Goal: Entertainment & Leisure: Consume media (video, audio)

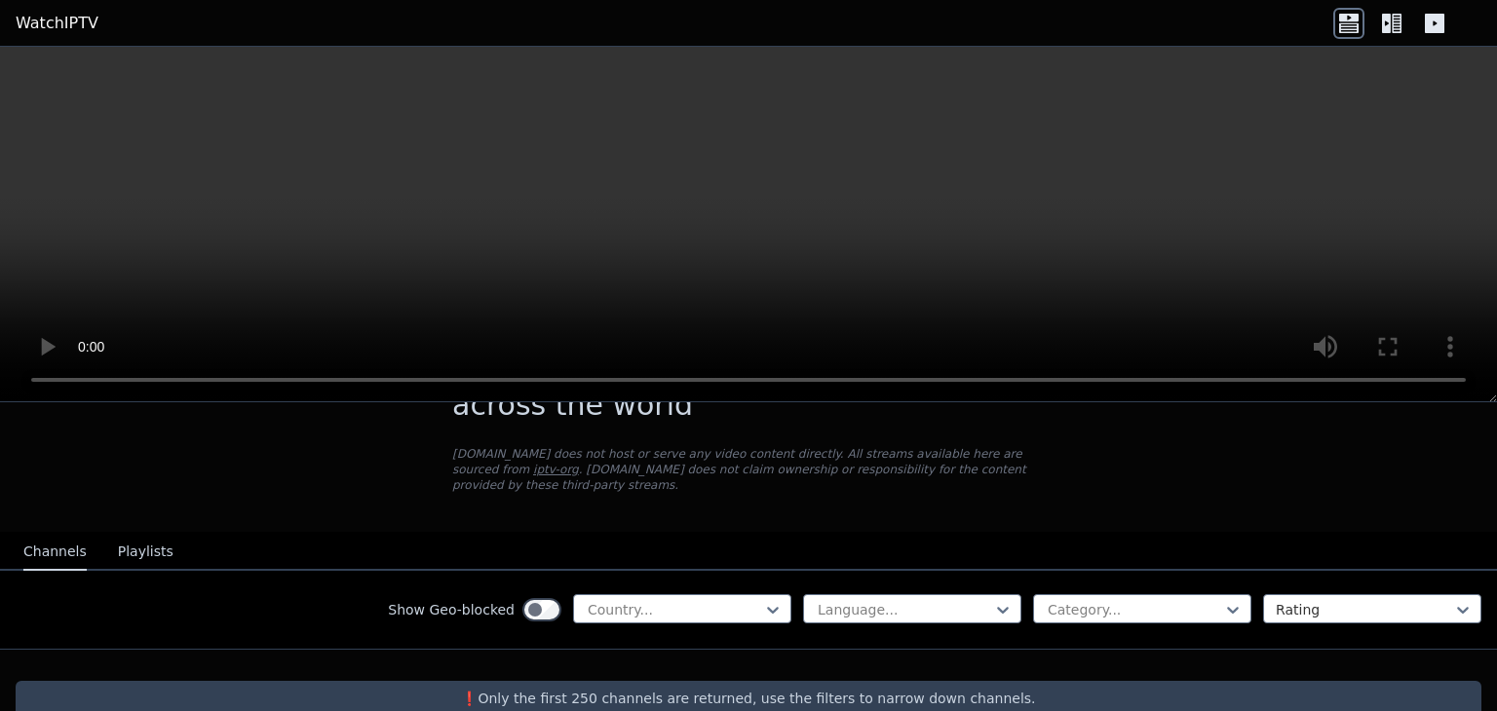
scroll to position [102, 0]
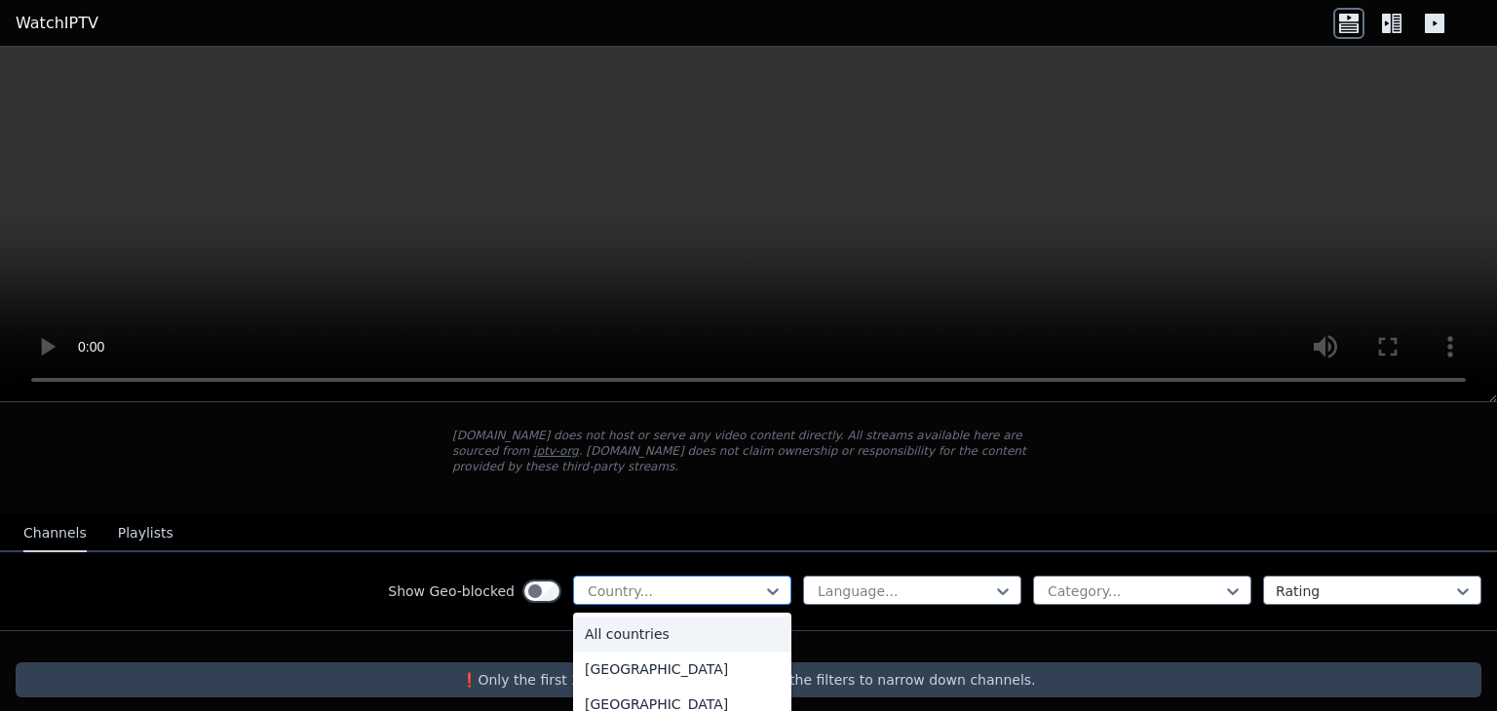
click at [681, 582] on div at bounding box center [674, 591] width 177 height 19
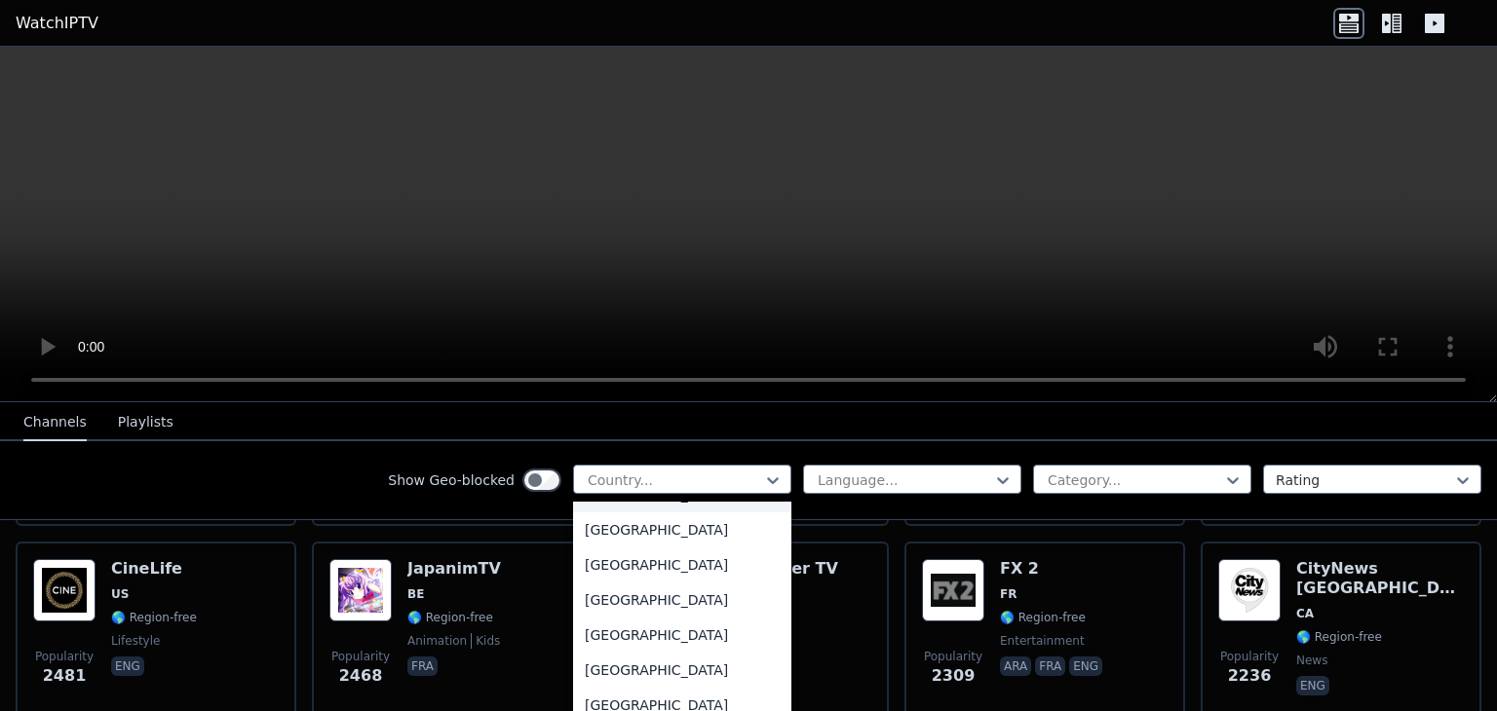
scroll to position [6822, 0]
click at [624, 593] on div "[GEOGRAPHIC_DATA]" at bounding box center [682, 597] width 218 height 35
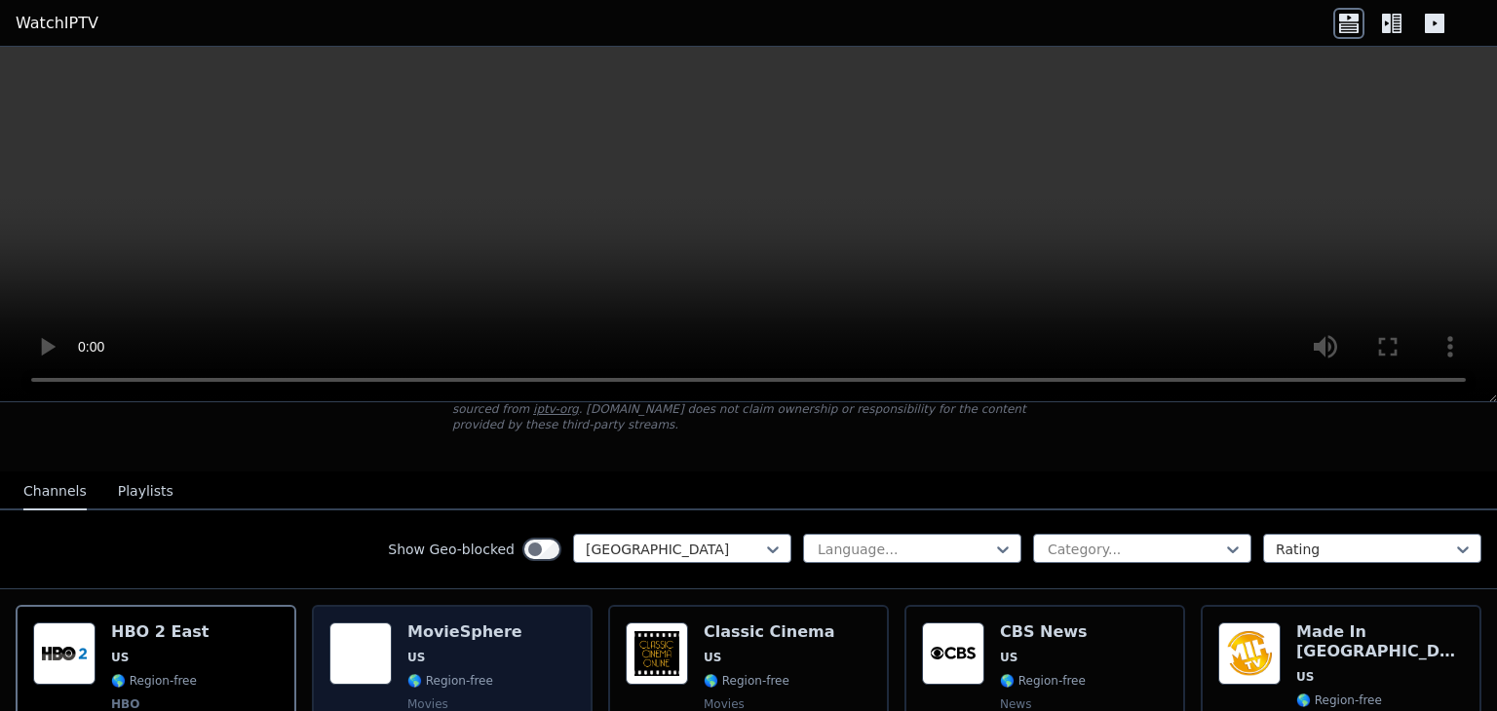
scroll to position [195, 0]
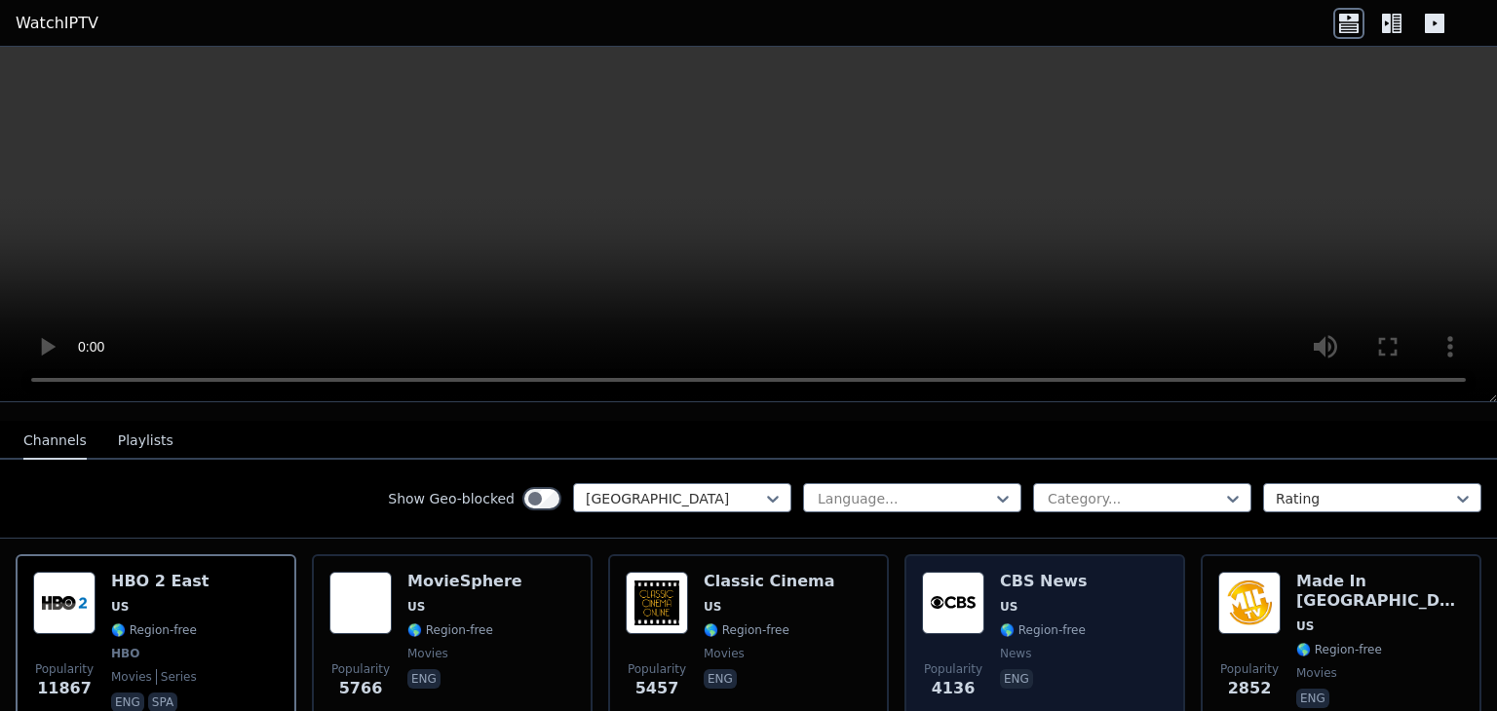
click at [1033, 576] on div "CBS News US 🌎 Region-free news eng" at bounding box center [1044, 644] width 88 height 144
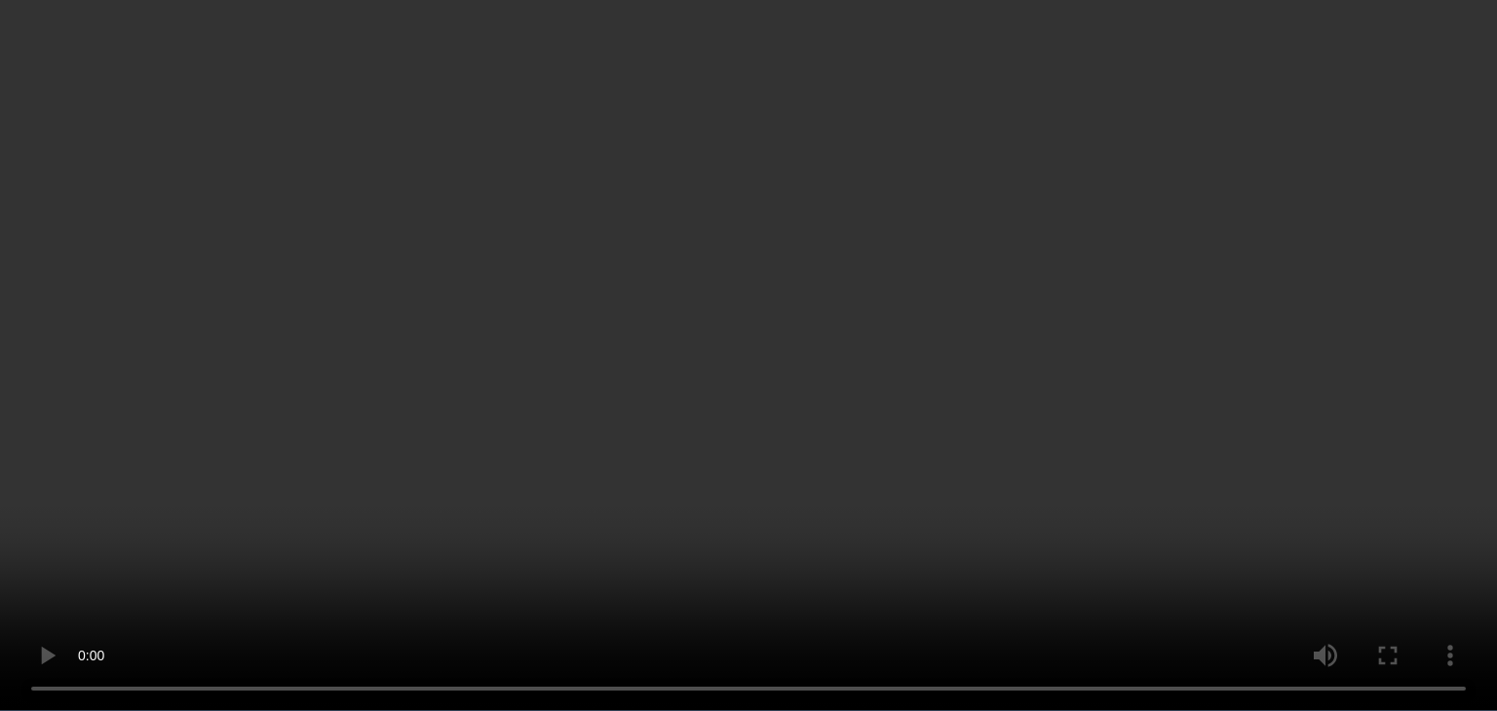
scroll to position [4483, 0]
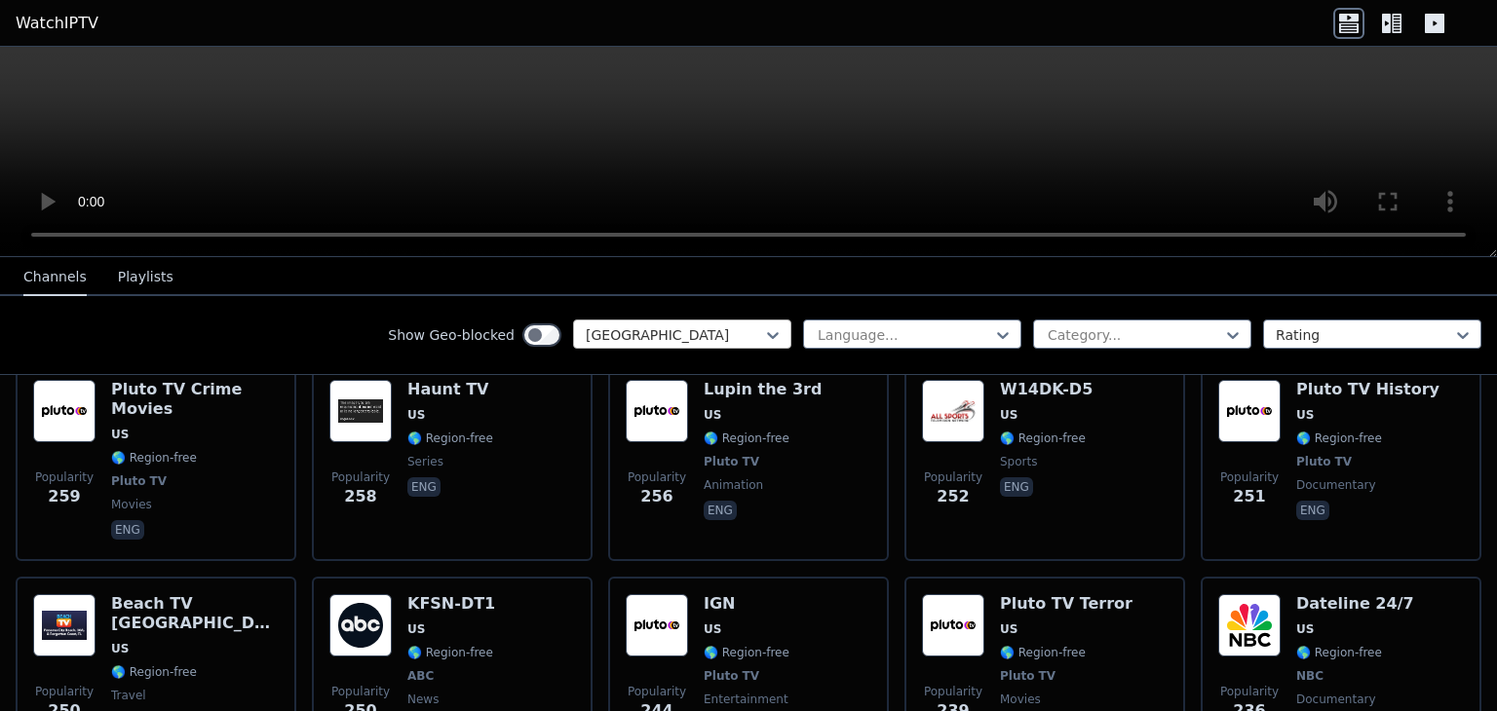
click at [646, 330] on div at bounding box center [674, 334] width 177 height 19
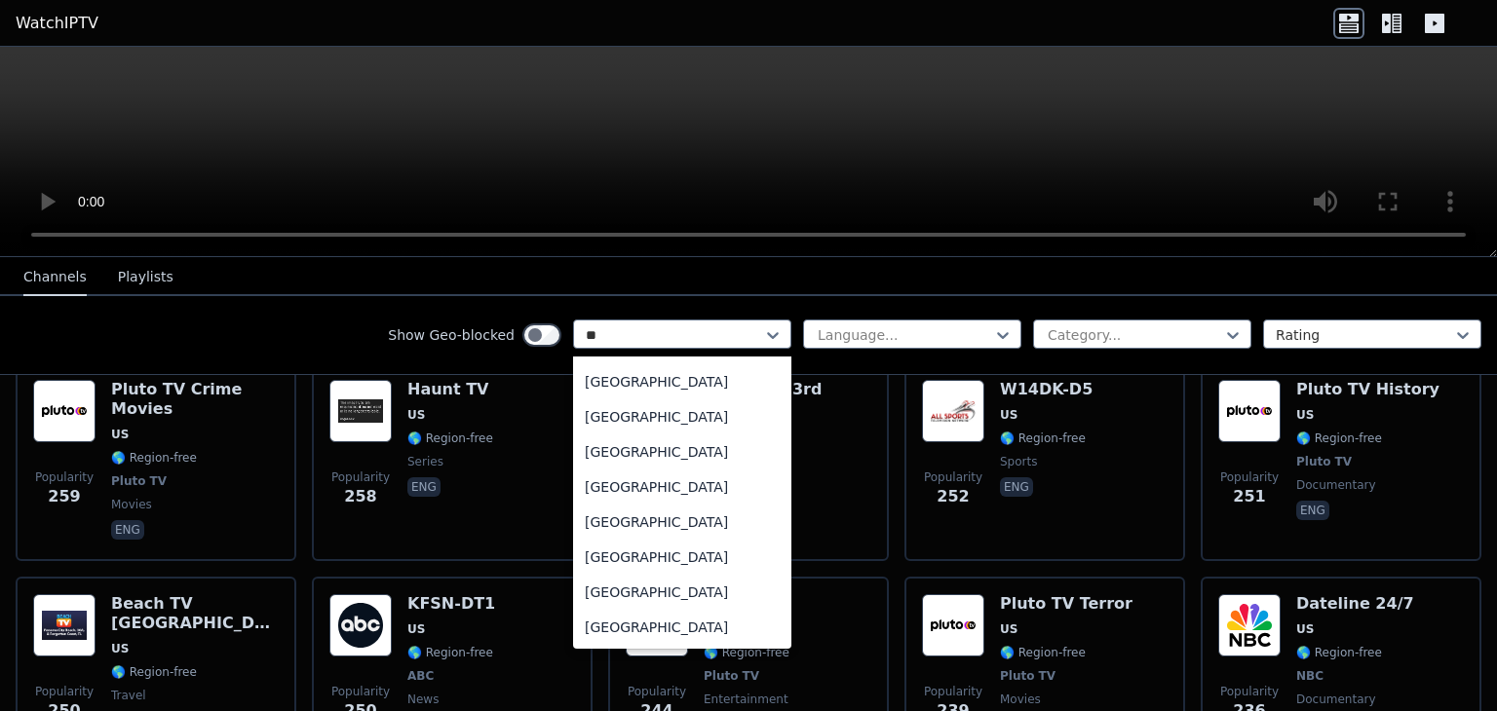
scroll to position [803, 0]
type input "***"
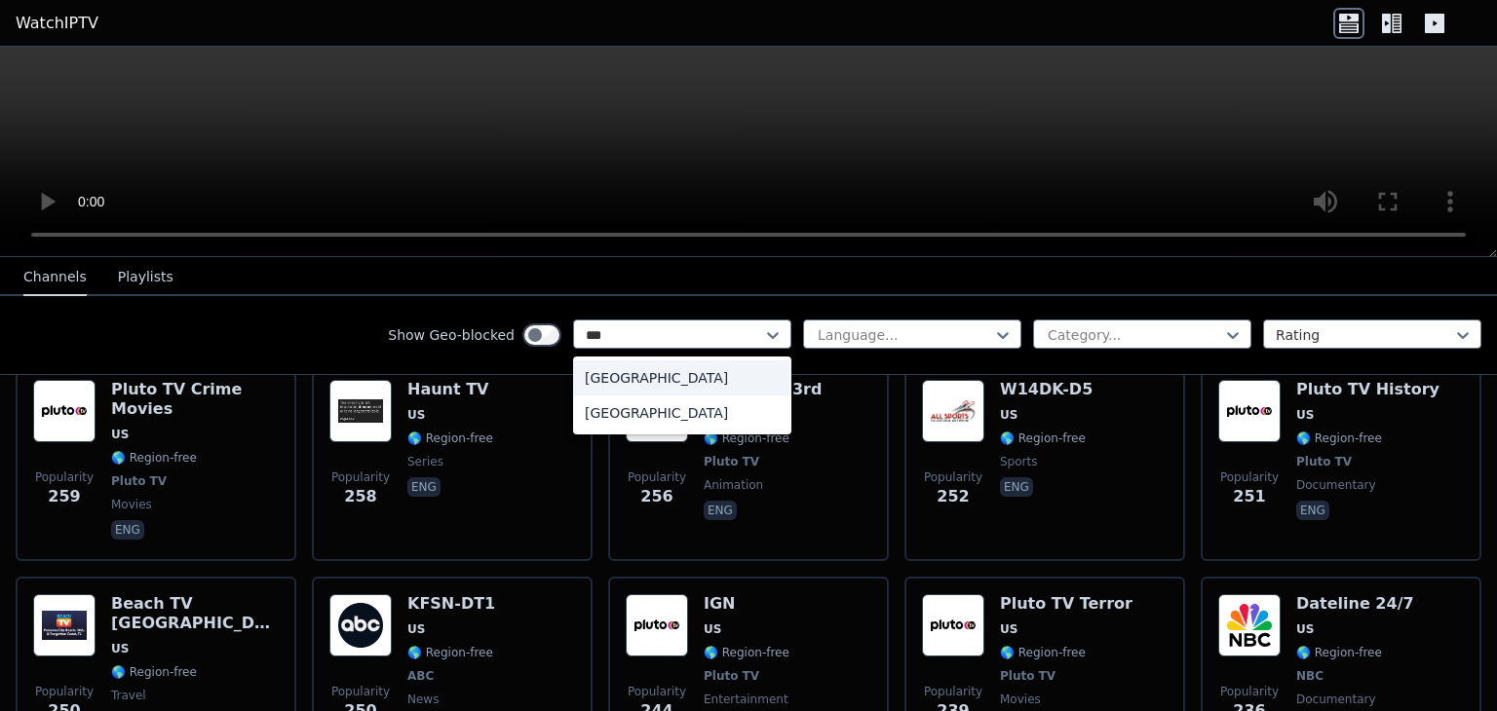
click at [636, 379] on div "[GEOGRAPHIC_DATA]" at bounding box center [682, 378] width 218 height 35
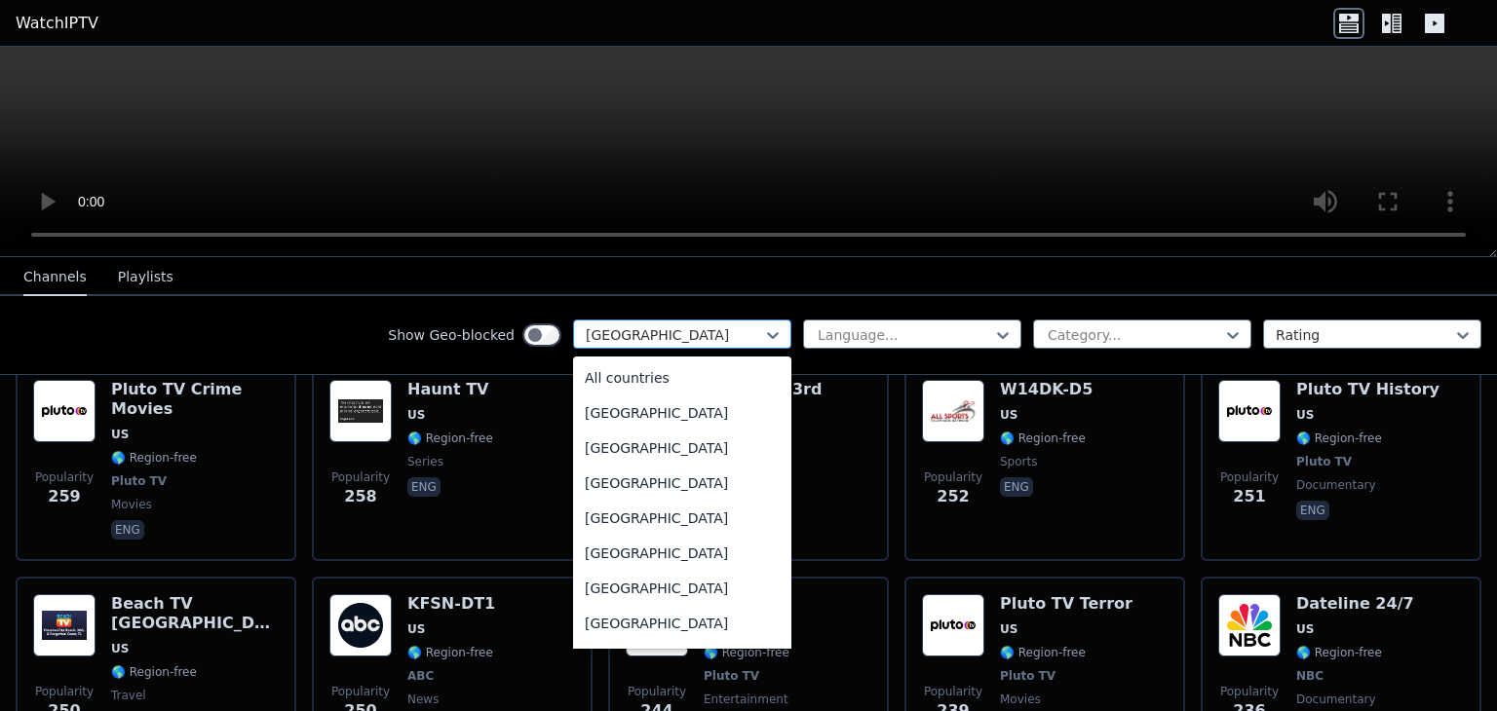
click at [700, 329] on div at bounding box center [674, 334] width 177 height 19
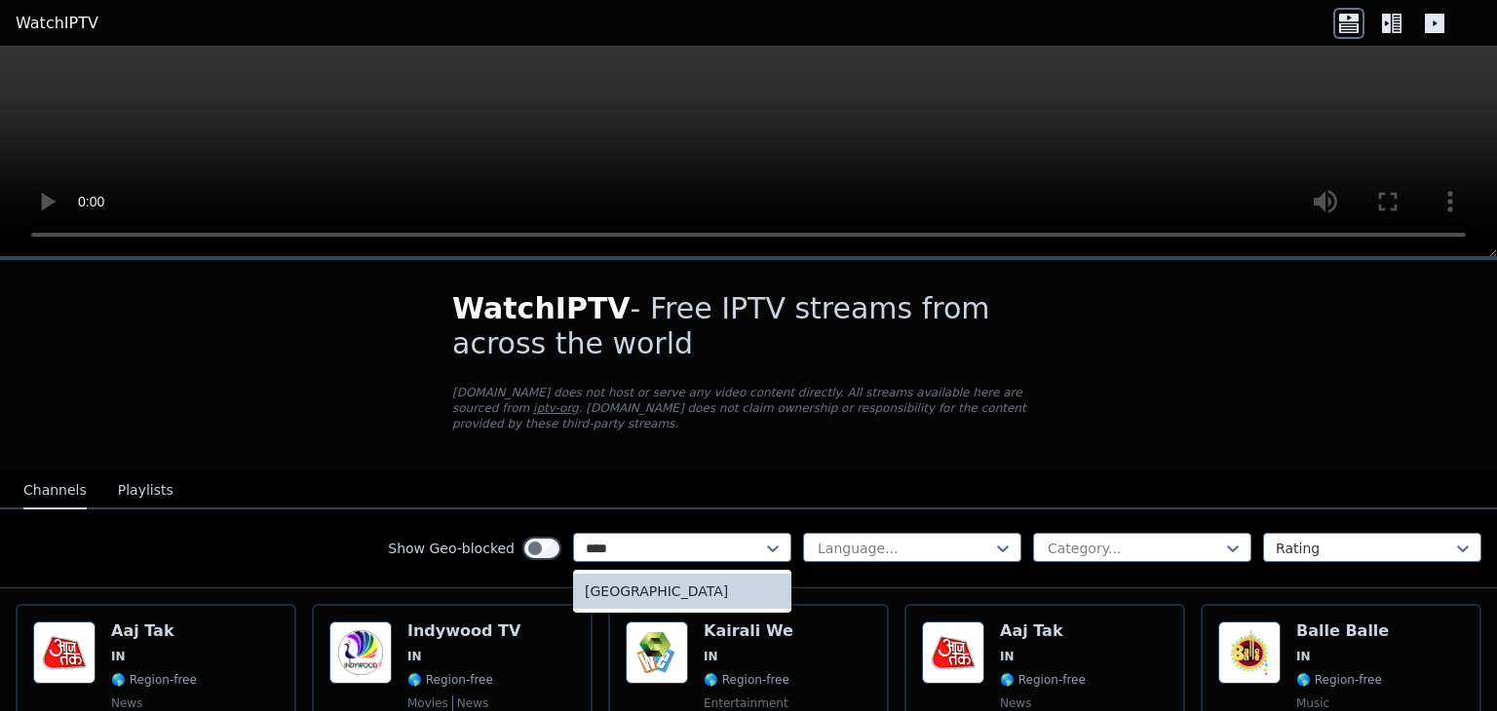
type input "****"
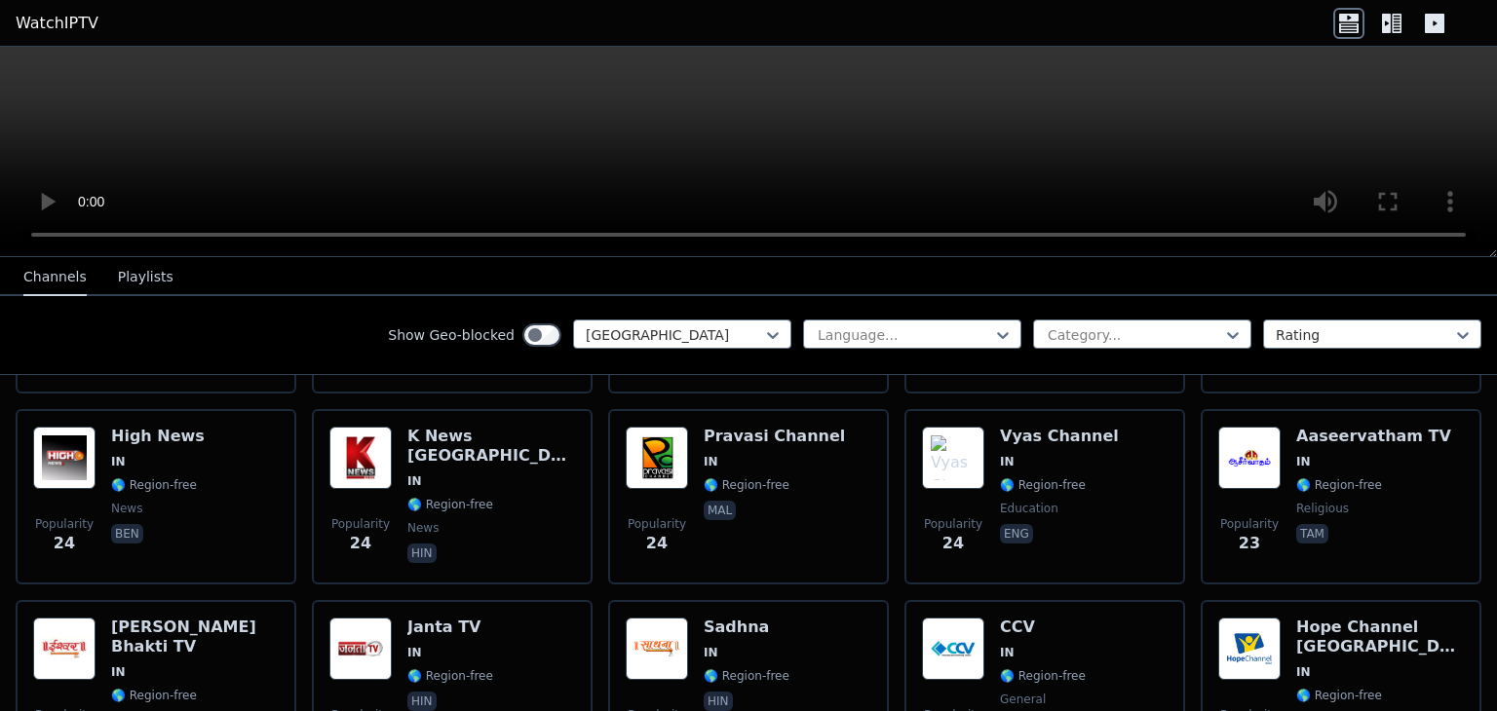
scroll to position [4288, 0]
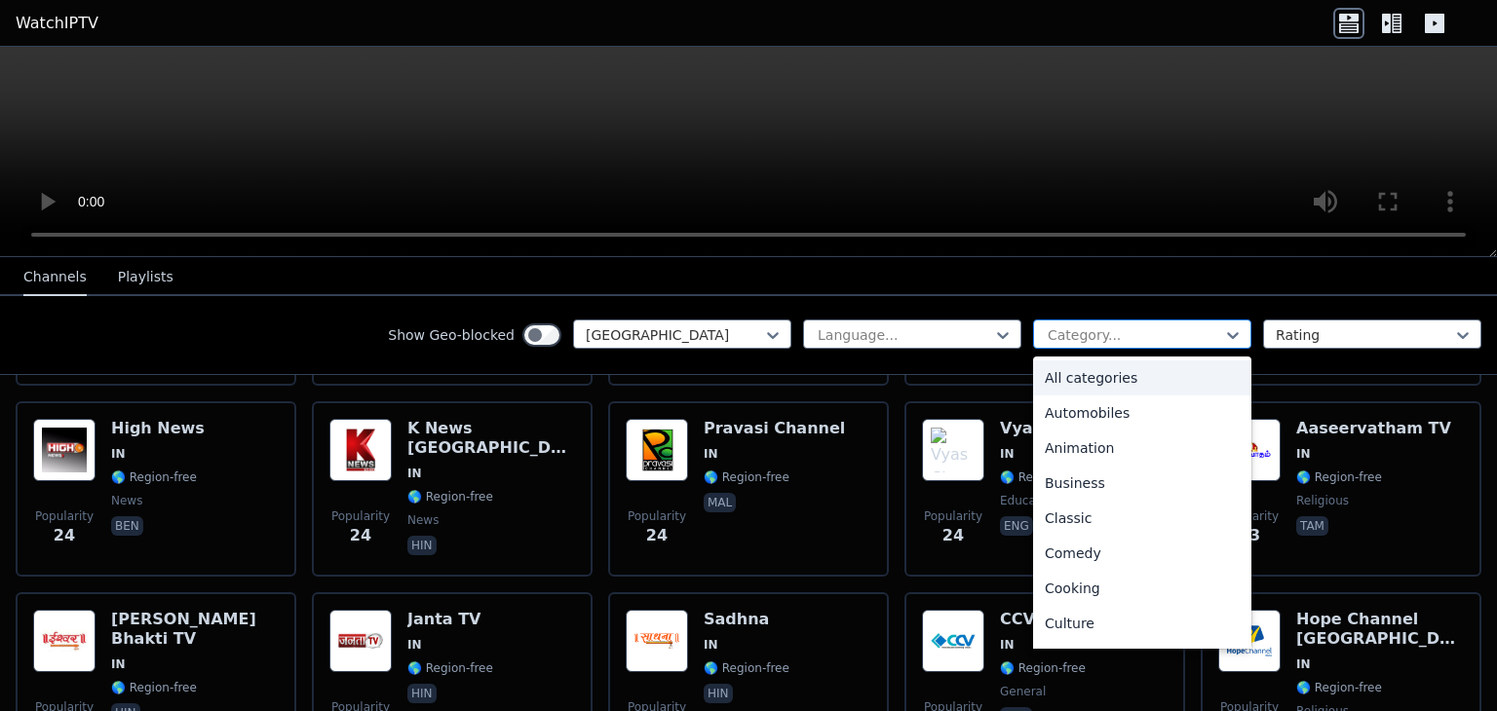
click at [1156, 325] on div at bounding box center [1134, 334] width 177 height 19
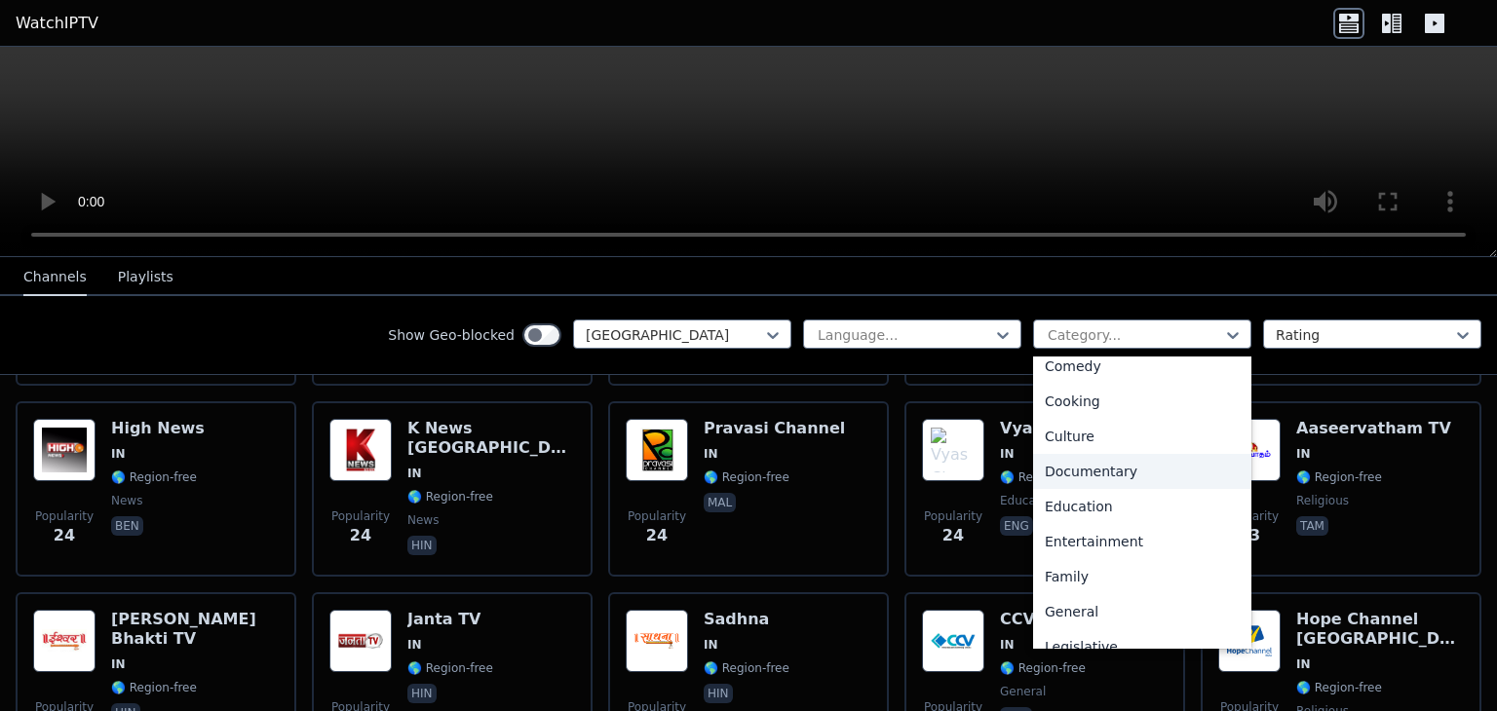
scroll to position [195, 0]
click at [1075, 462] on div "Documentary" at bounding box center [1142, 463] width 218 height 35
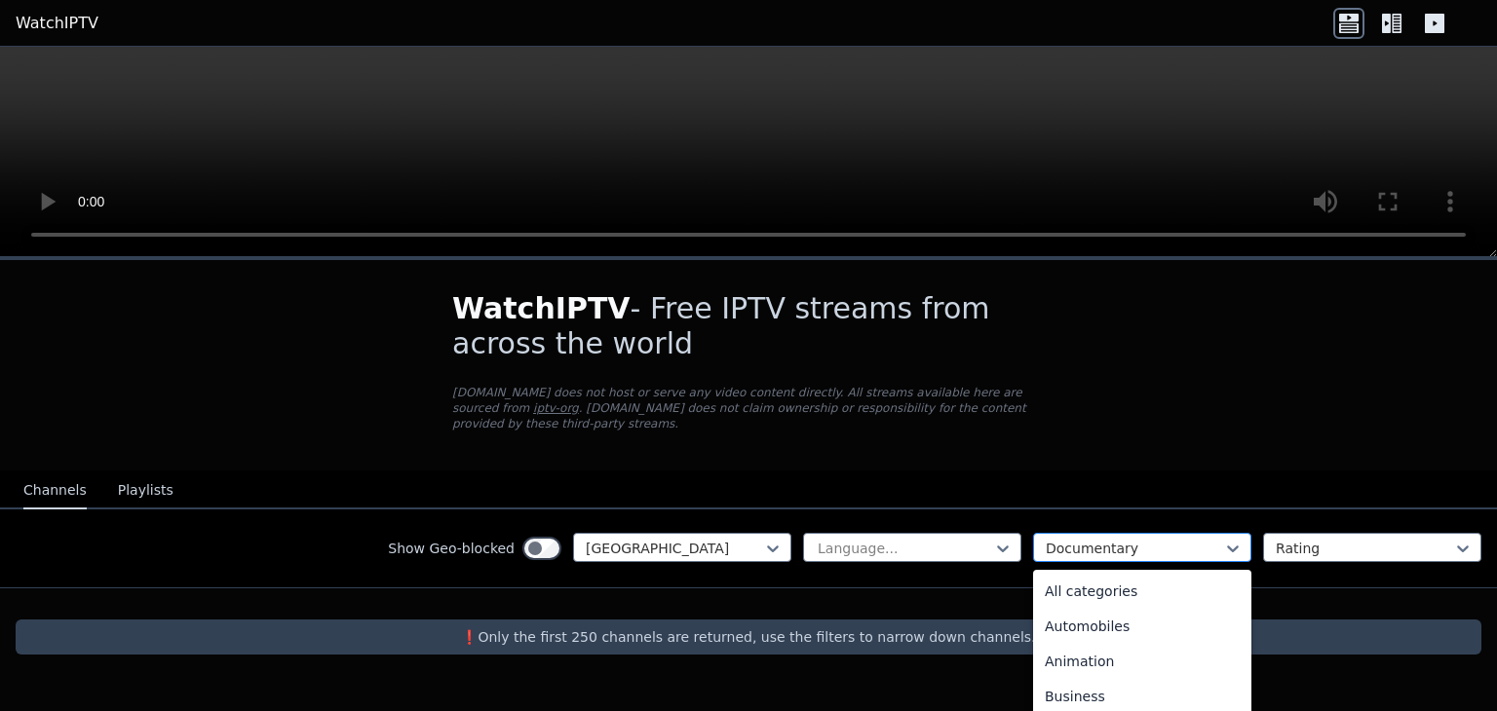
click at [1134, 539] on div at bounding box center [1134, 548] width 177 height 19
click at [1075, 623] on div "Outdoor" at bounding box center [1142, 638] width 218 height 35
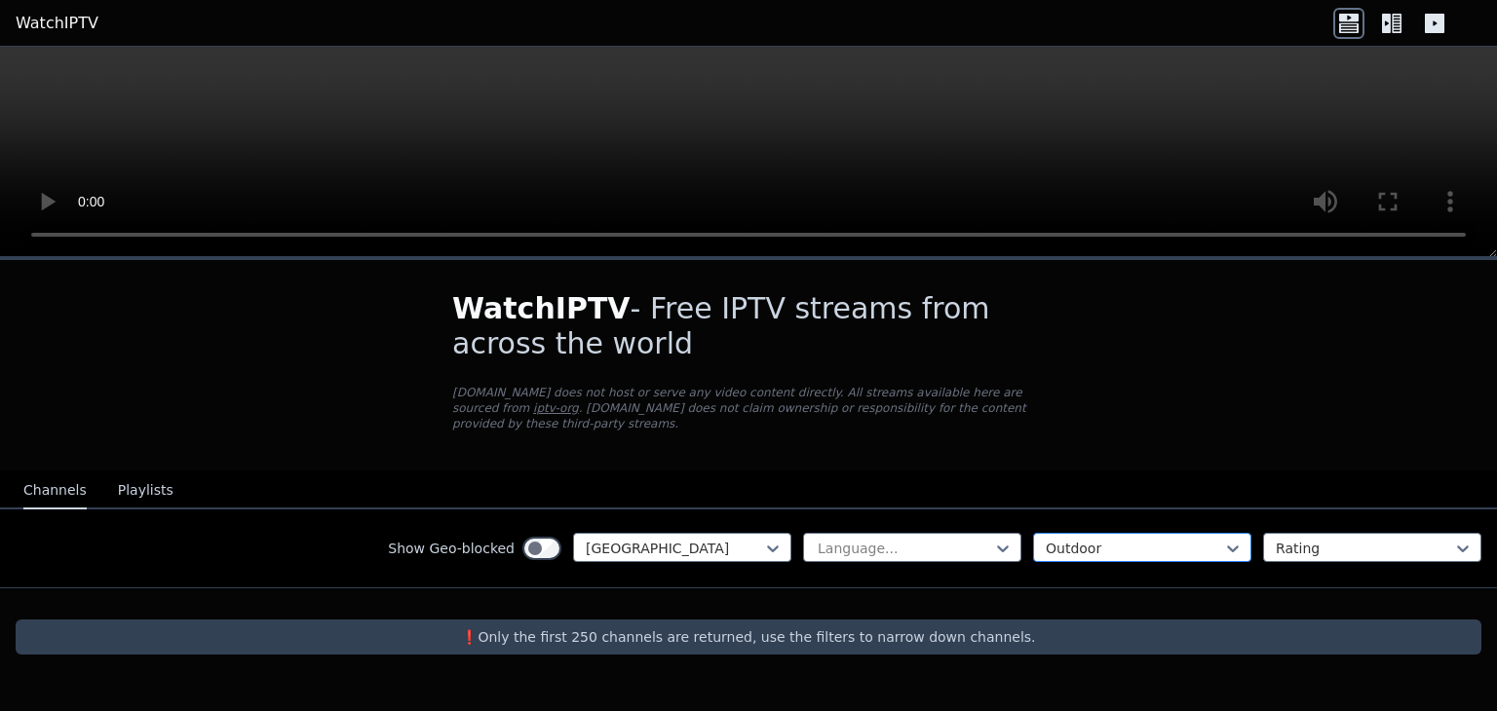
click at [1166, 539] on div at bounding box center [1134, 548] width 177 height 19
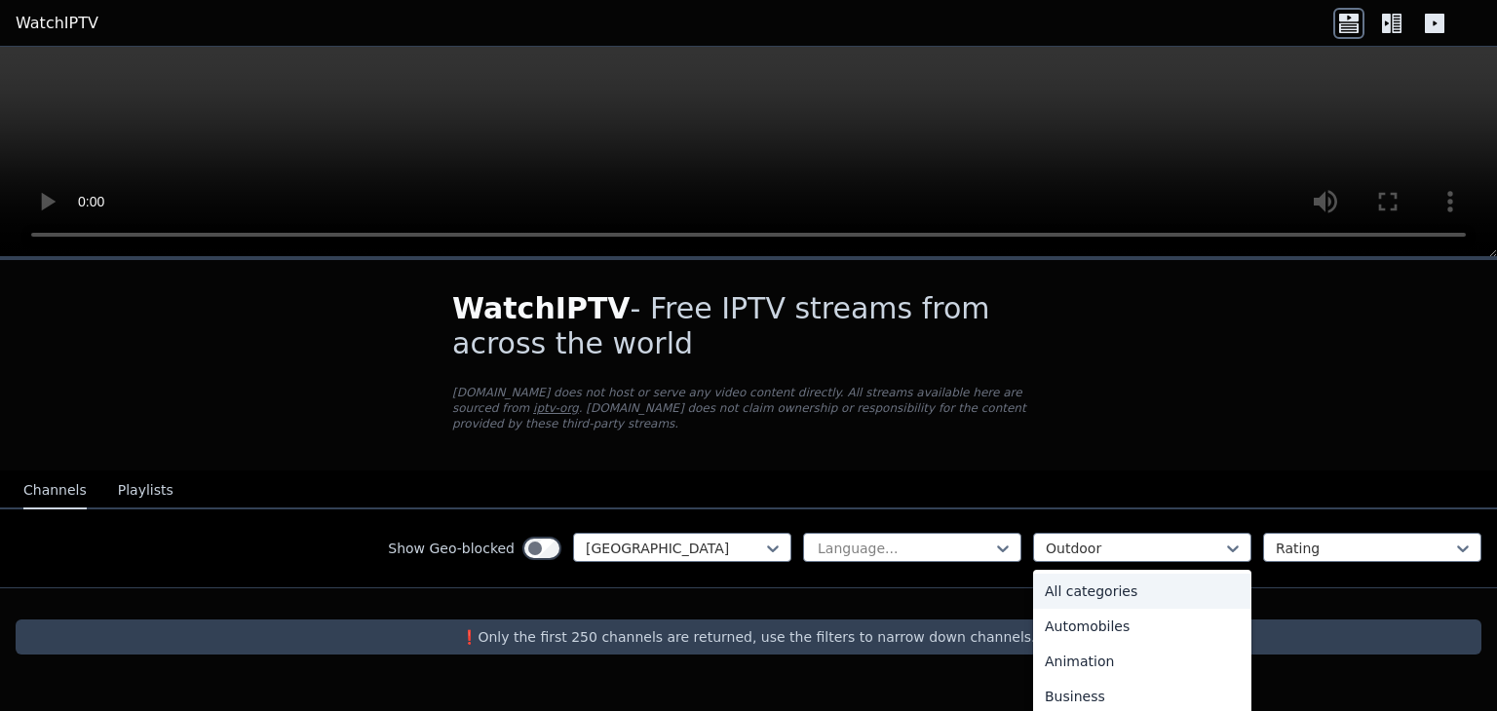
click at [1118, 574] on div "All categories" at bounding box center [1142, 591] width 218 height 35
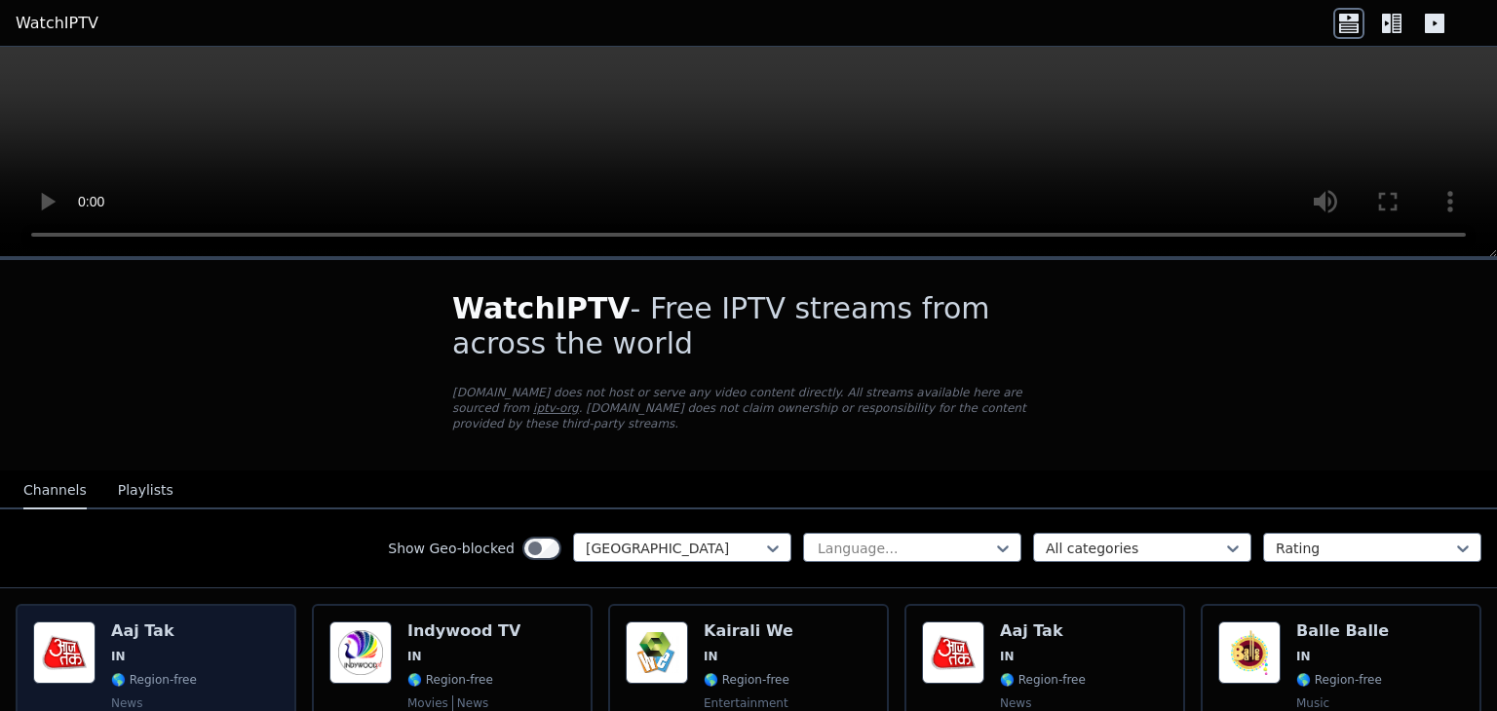
click at [233, 656] on div "Popularity 1585 Aaj Tak IN 🌎 Region-free news hin" at bounding box center [156, 692] width 246 height 140
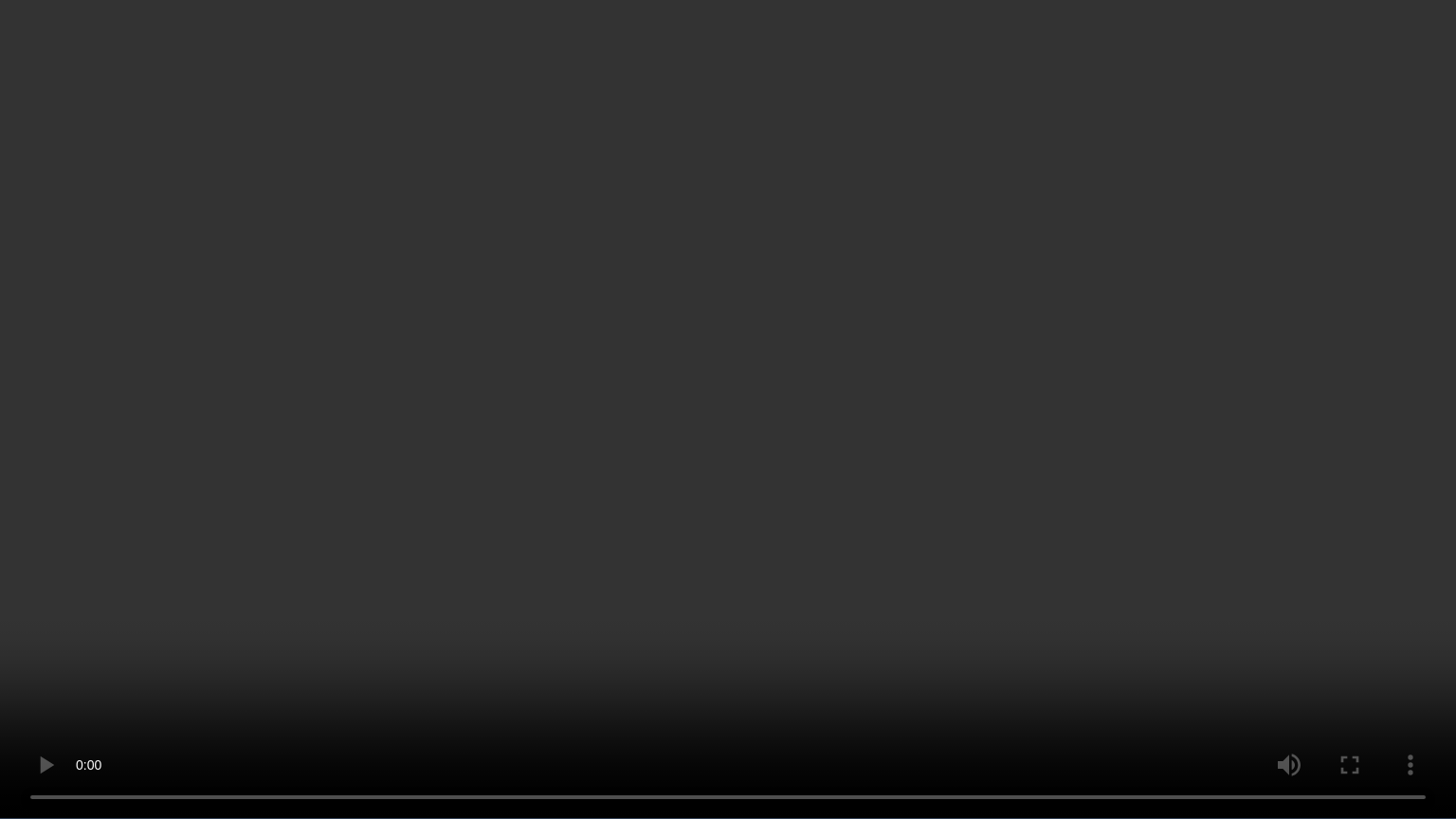
click at [504, 383] on video at bounding box center [728, 410] width 1456 height 819
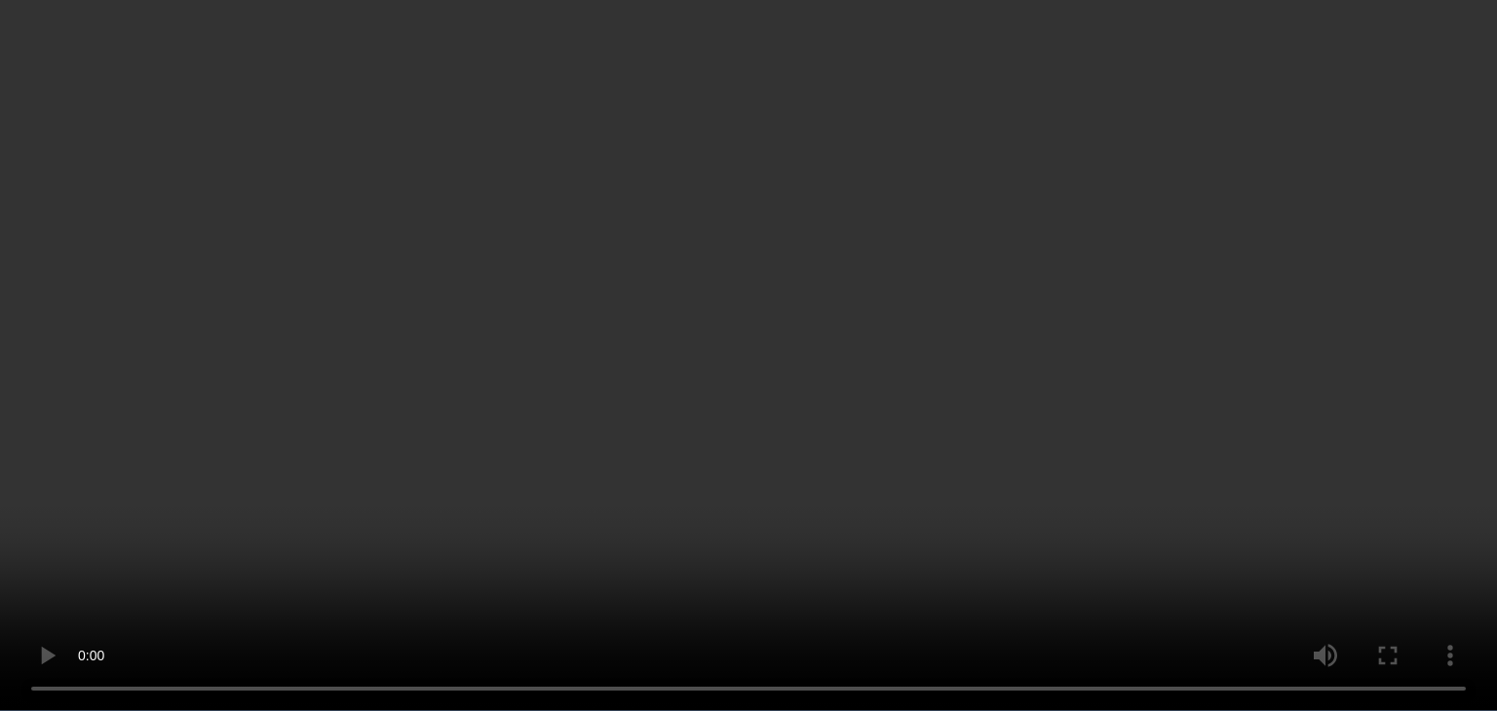
scroll to position [390, 0]
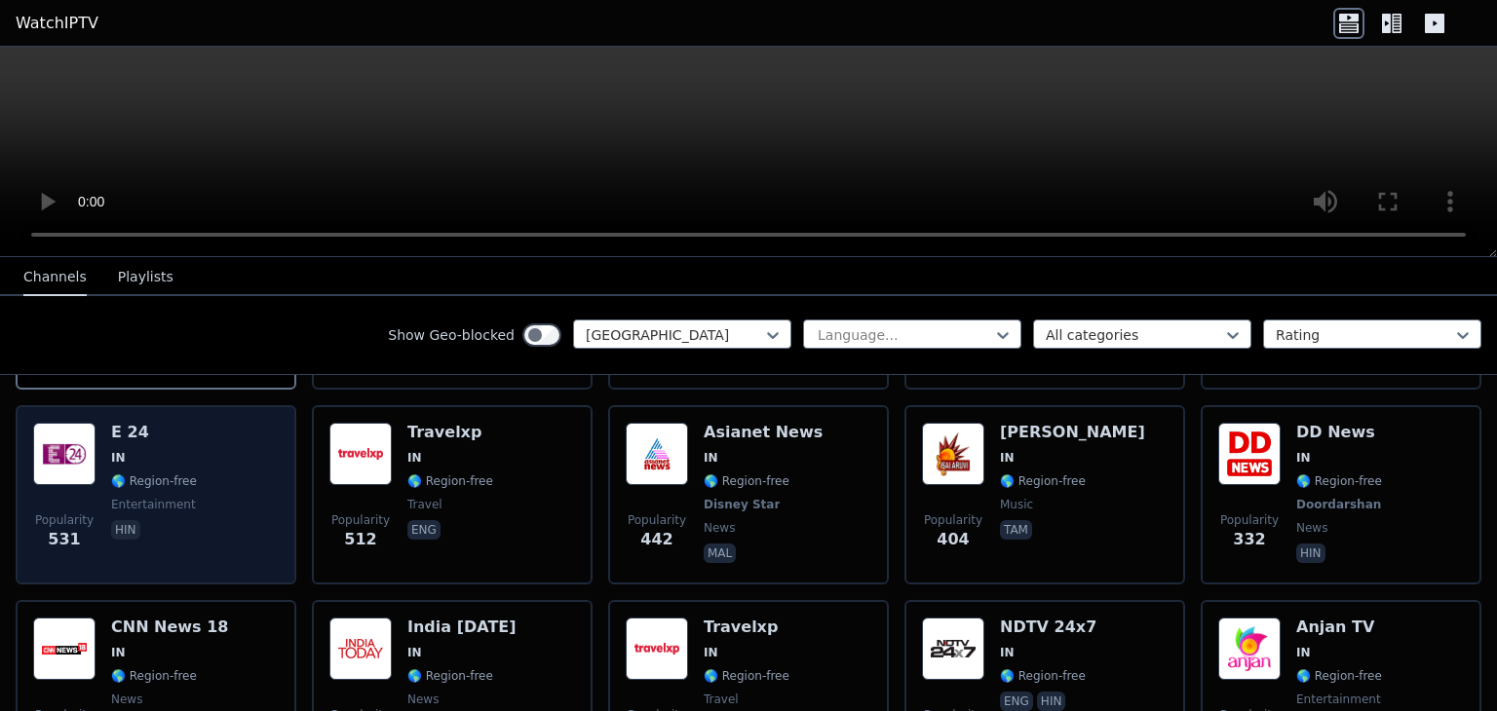
click at [190, 434] on div "Popularity 531 E 24 IN 🌎 Region-free entertainment hin" at bounding box center [156, 495] width 246 height 144
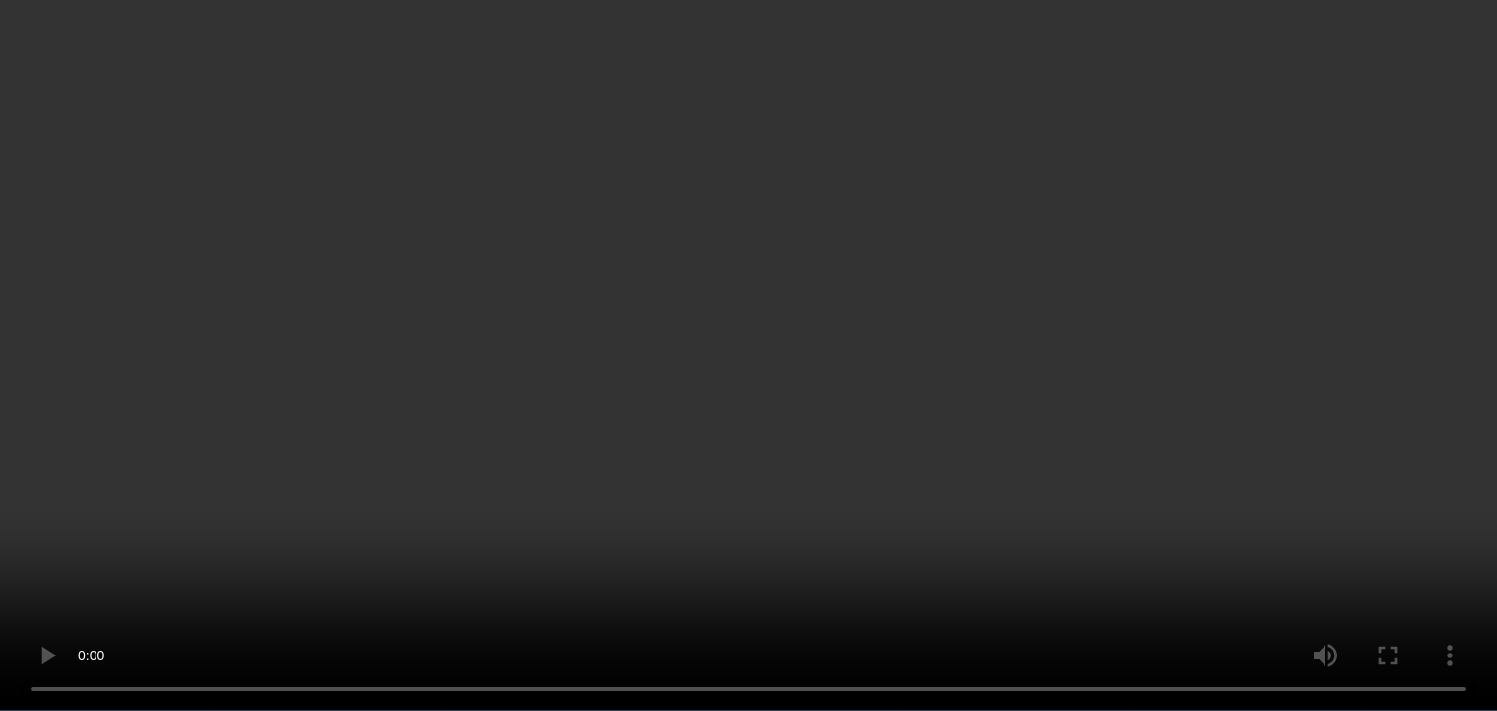
scroll to position [2631, 0]
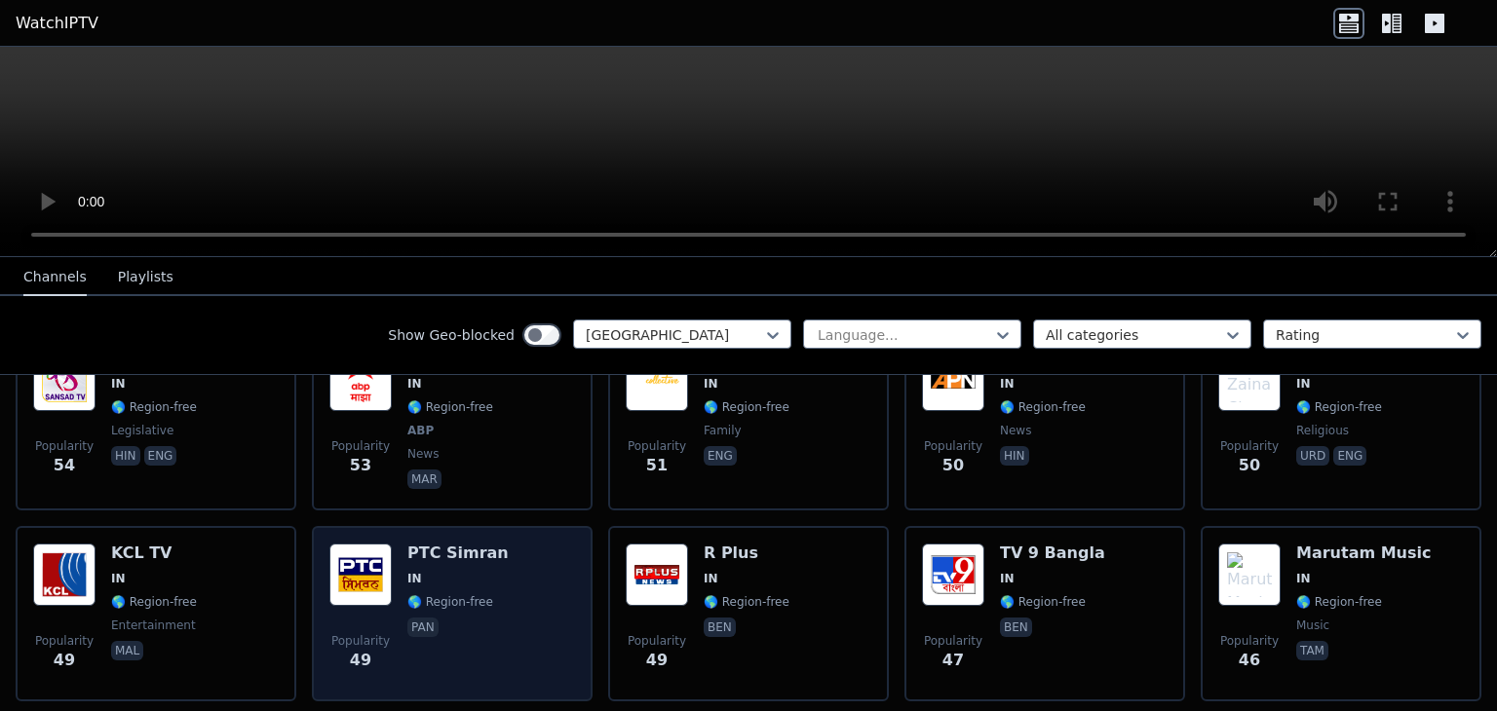
click at [517, 545] on div "Popularity 49 PTC [PERSON_NAME] IN 🌎 Region-free pan" at bounding box center [452, 614] width 246 height 140
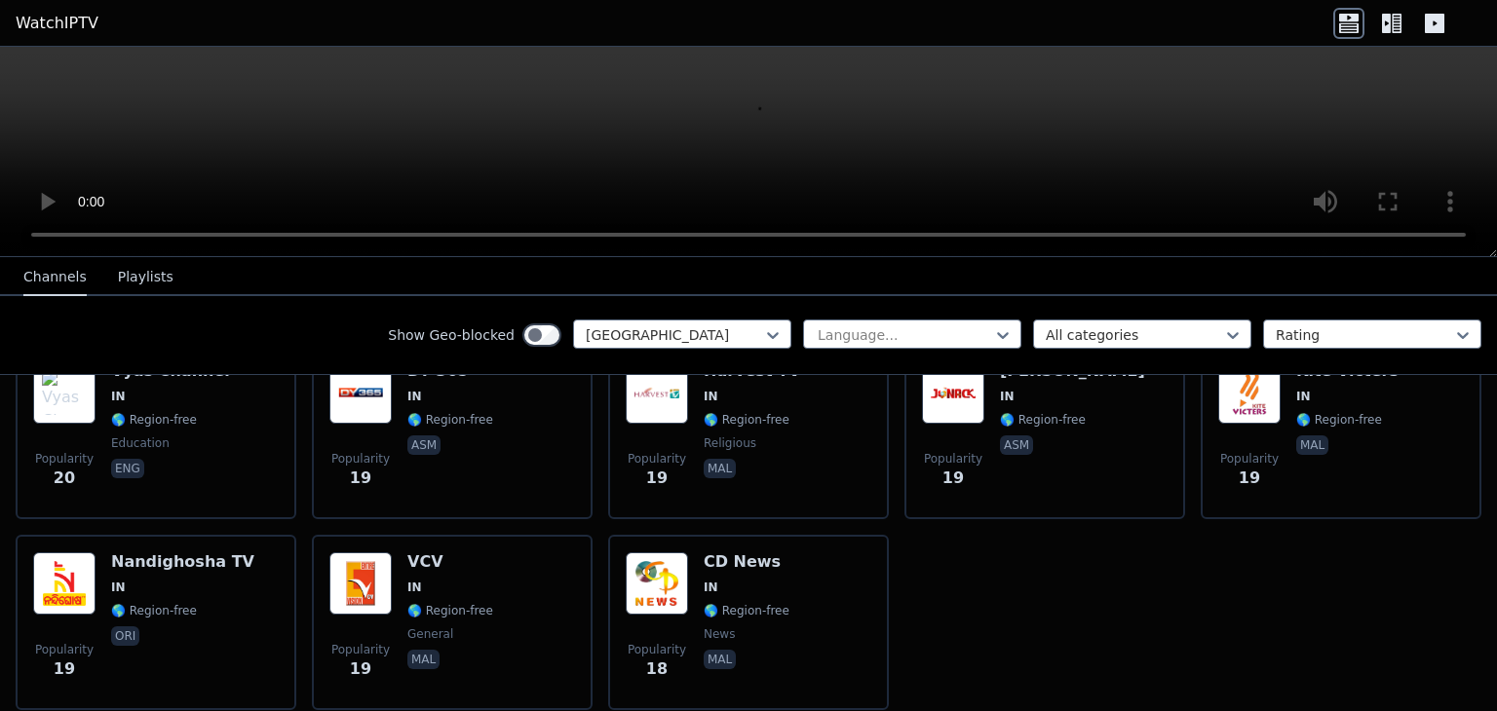
scroll to position [5303, 0]
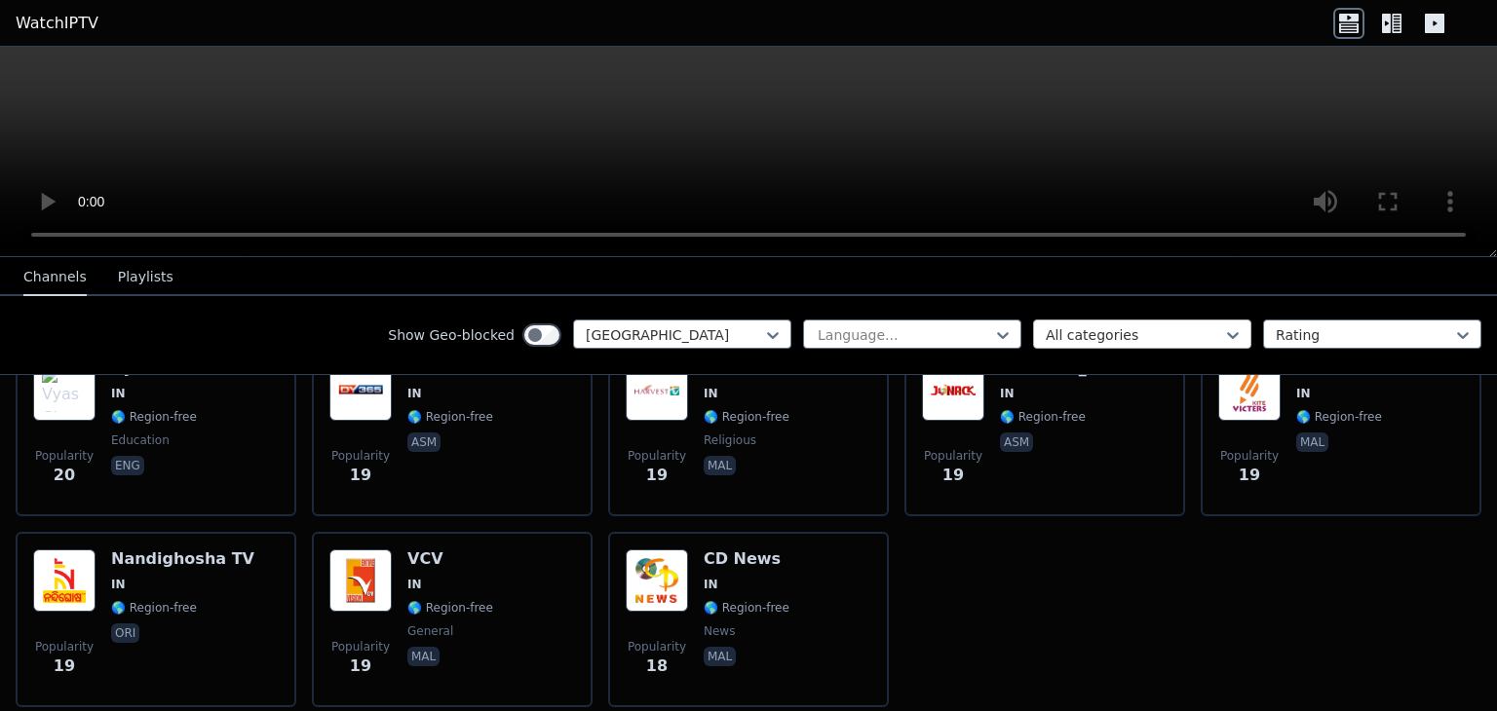
click at [1173, 332] on div at bounding box center [1134, 334] width 177 height 19
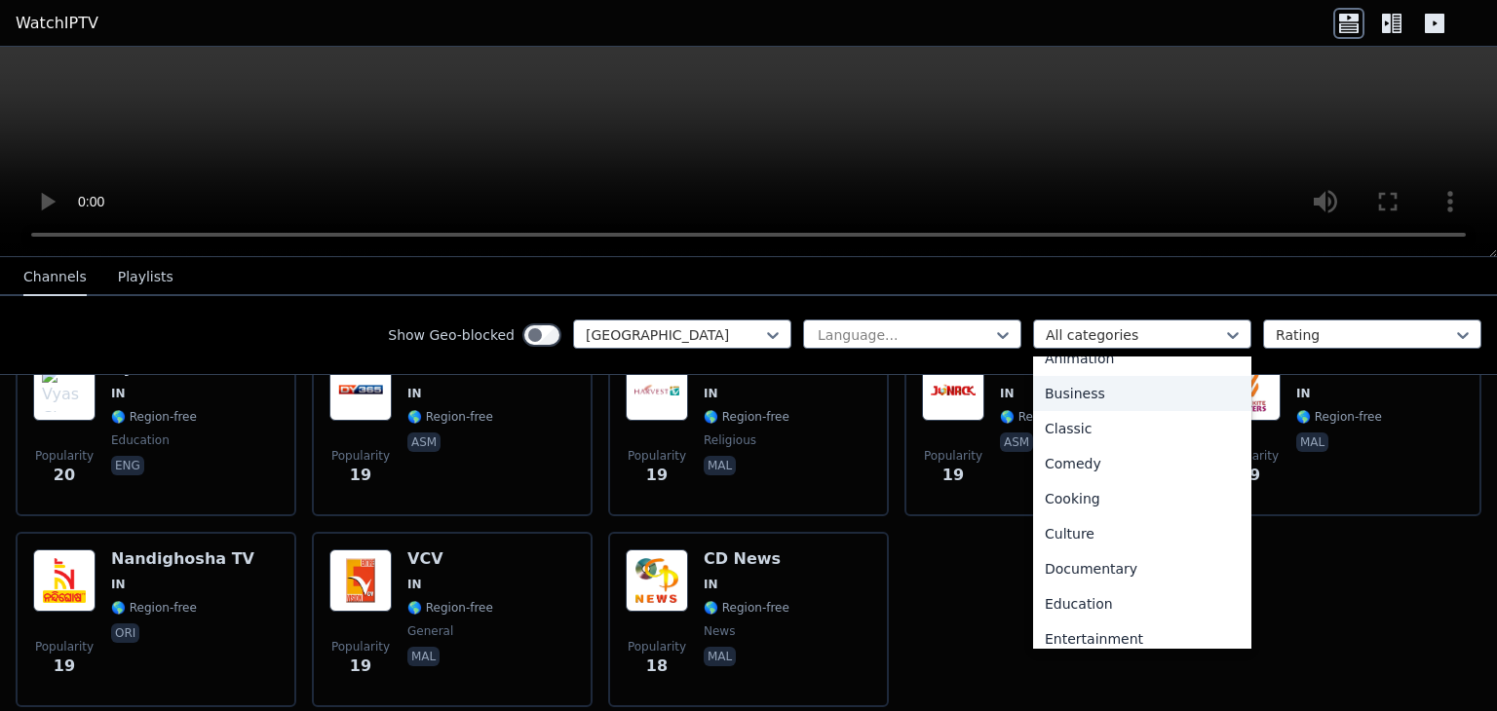
scroll to position [97, 0]
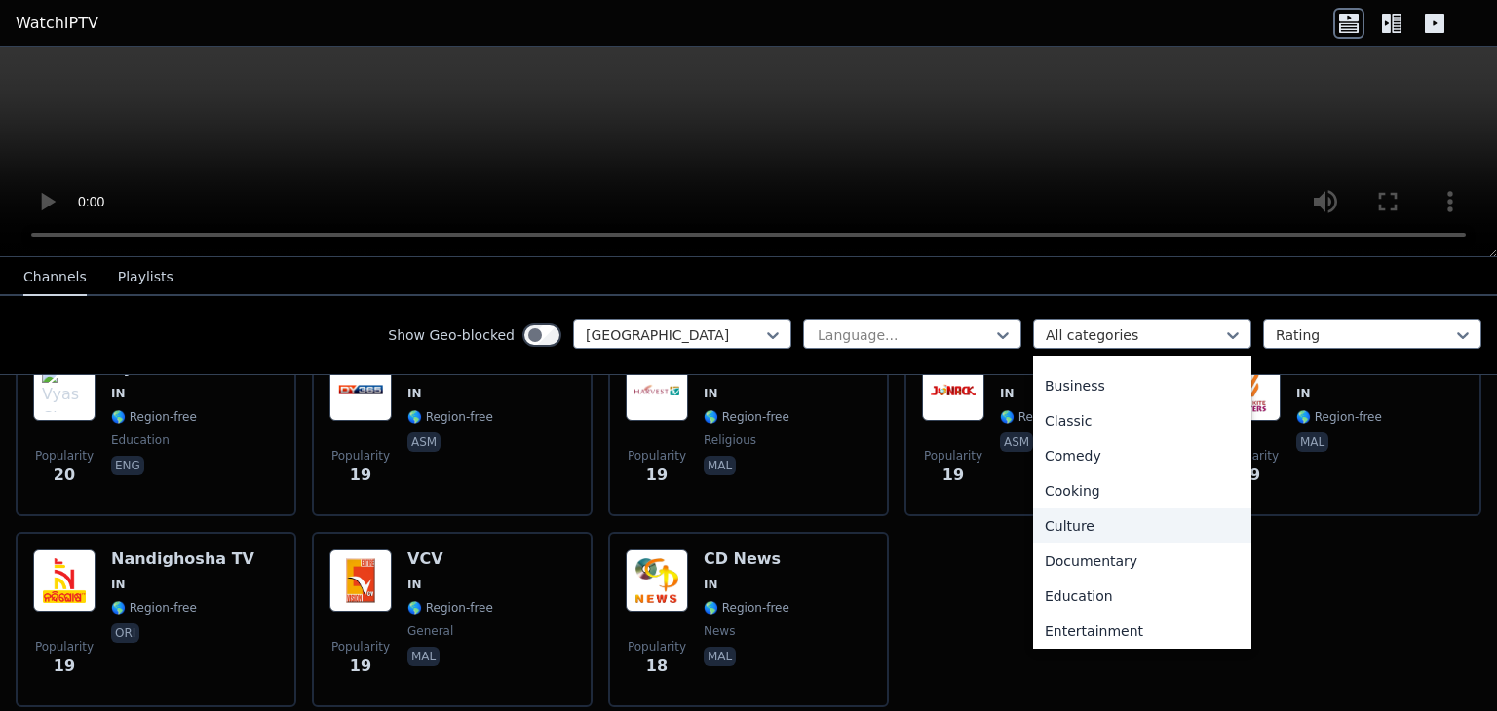
click at [1091, 525] on div "Culture" at bounding box center [1142, 526] width 218 height 35
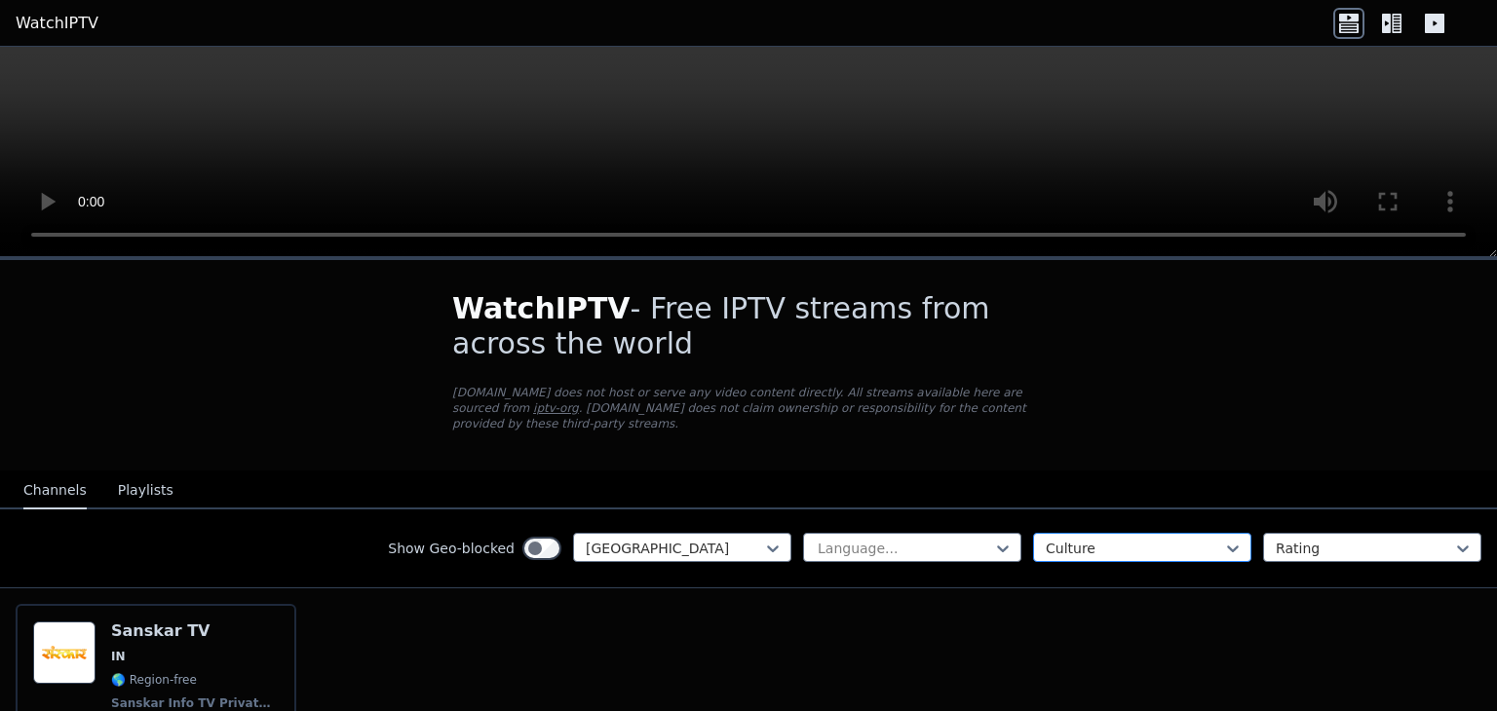
click at [1095, 539] on div at bounding box center [1134, 548] width 177 height 19
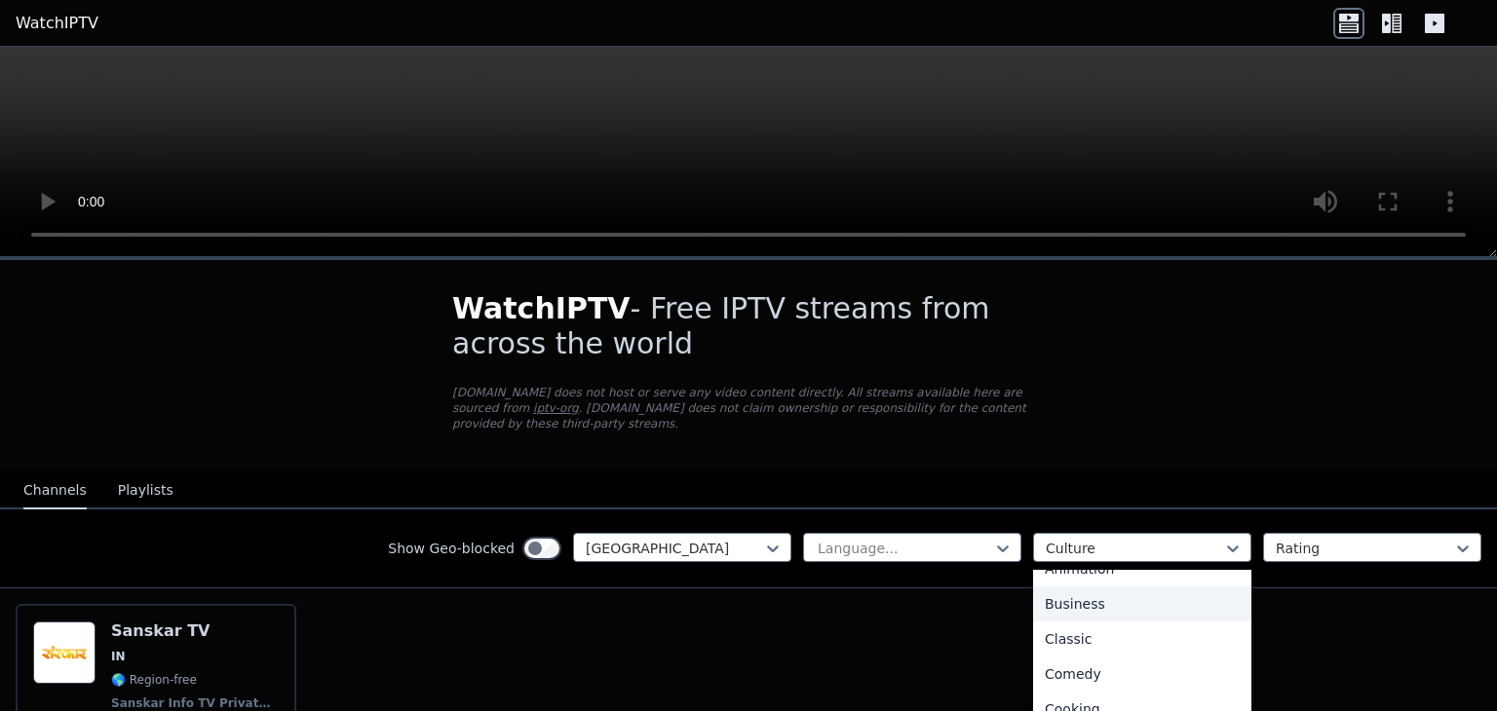
scroll to position [101, 0]
click at [1090, 648] on div "Comedy" at bounding box center [1142, 665] width 218 height 35
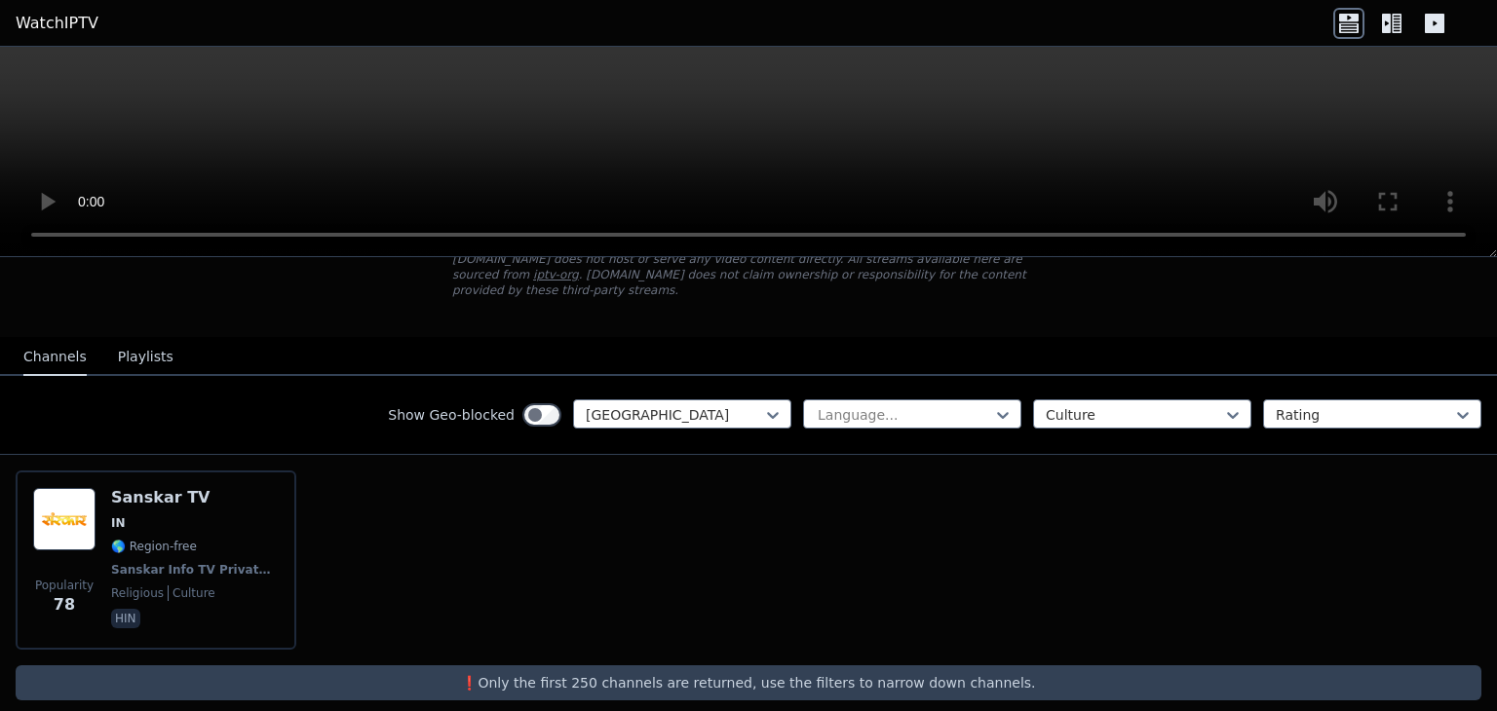
scroll to position [136, 0]
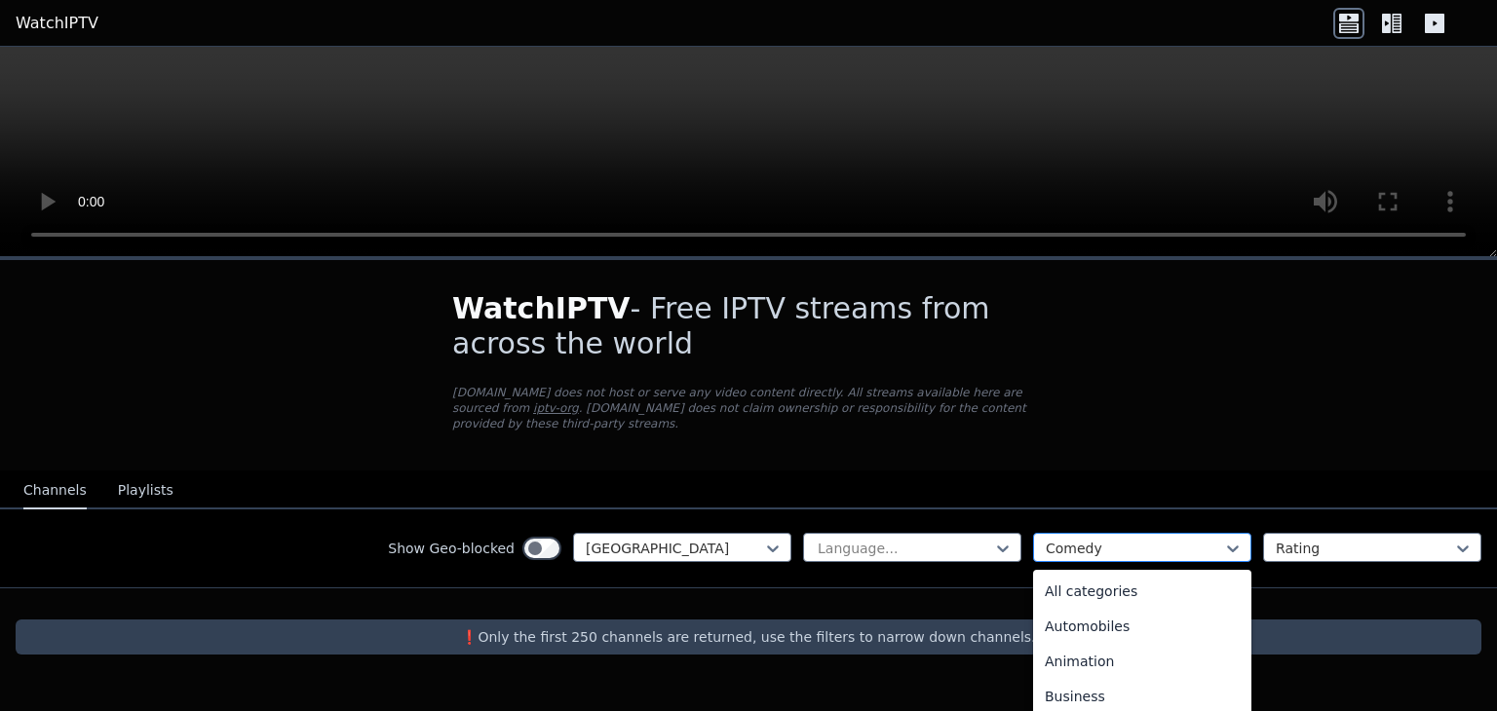
click at [1130, 539] on div at bounding box center [1134, 548] width 177 height 19
click at [1127, 632] on div "Entertainment" at bounding box center [1142, 649] width 218 height 35
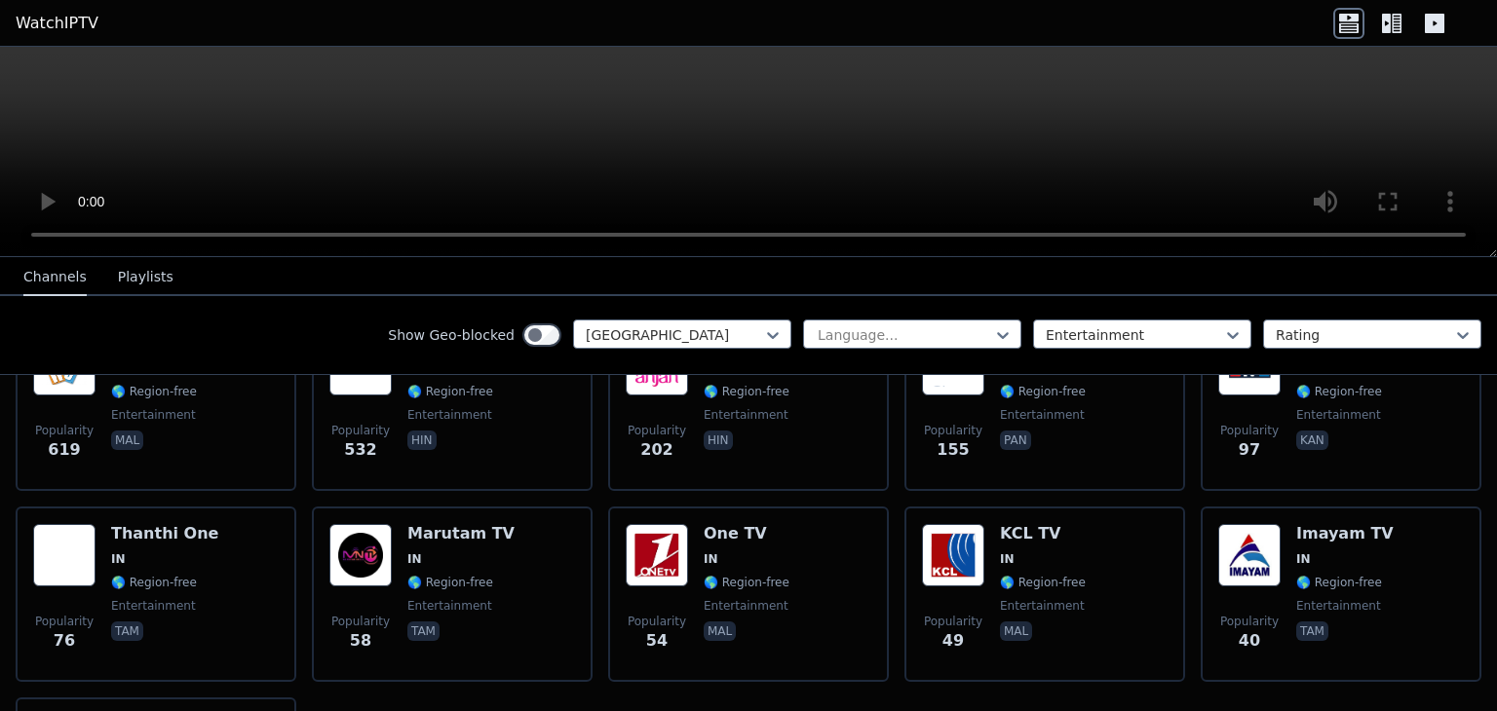
scroll to position [292, 0]
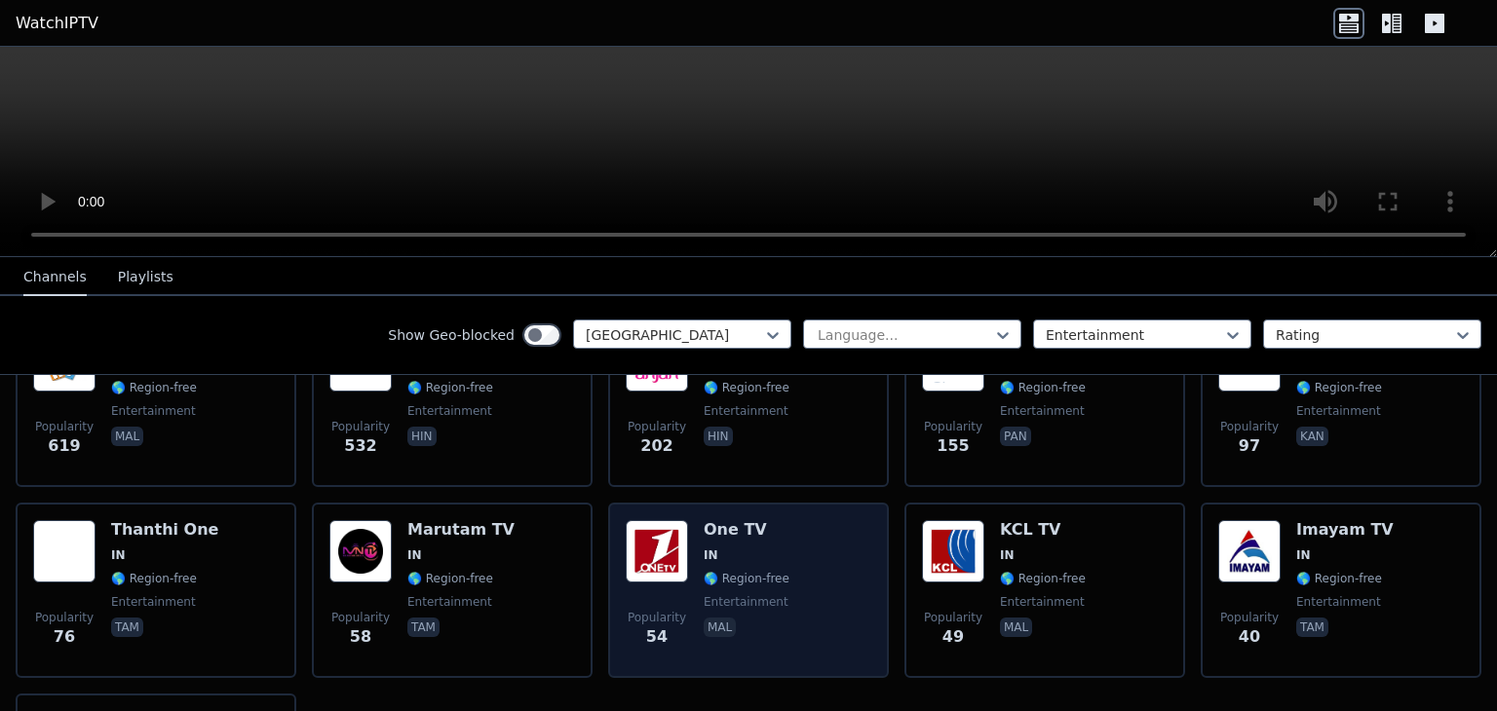
click at [800, 527] on div "Popularity 54 One TV IN 🌎 Region-free entertainment mal" at bounding box center [749, 590] width 246 height 140
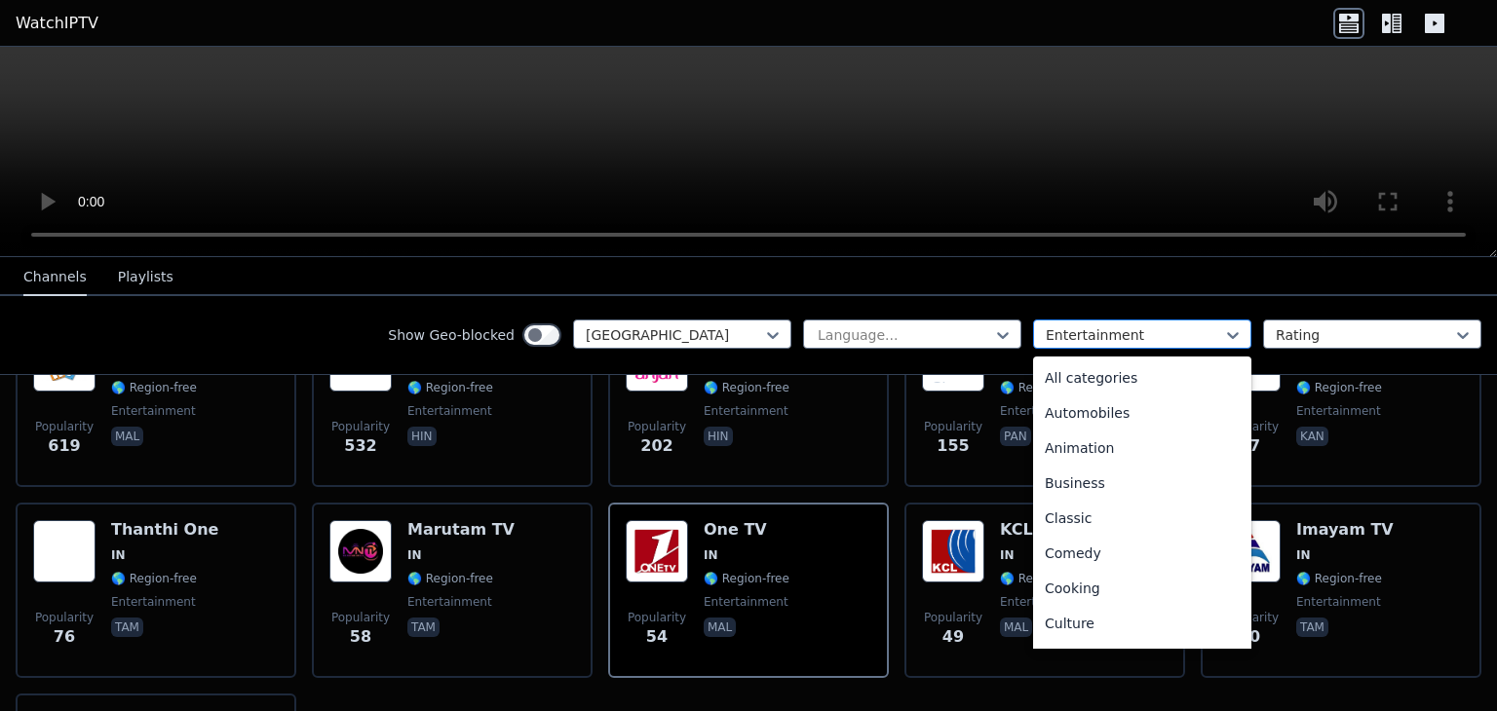
scroll to position [109, 0]
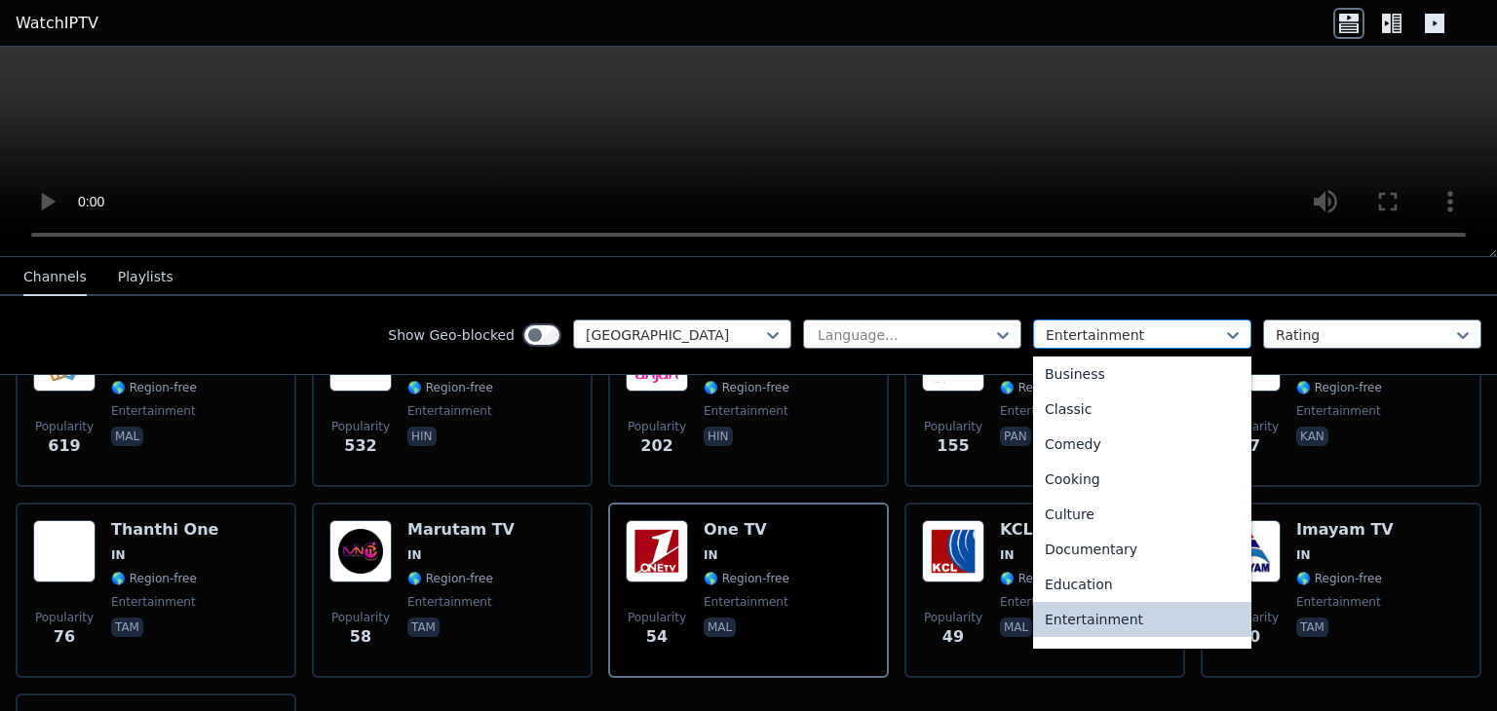
click at [1076, 333] on div at bounding box center [1134, 334] width 177 height 19
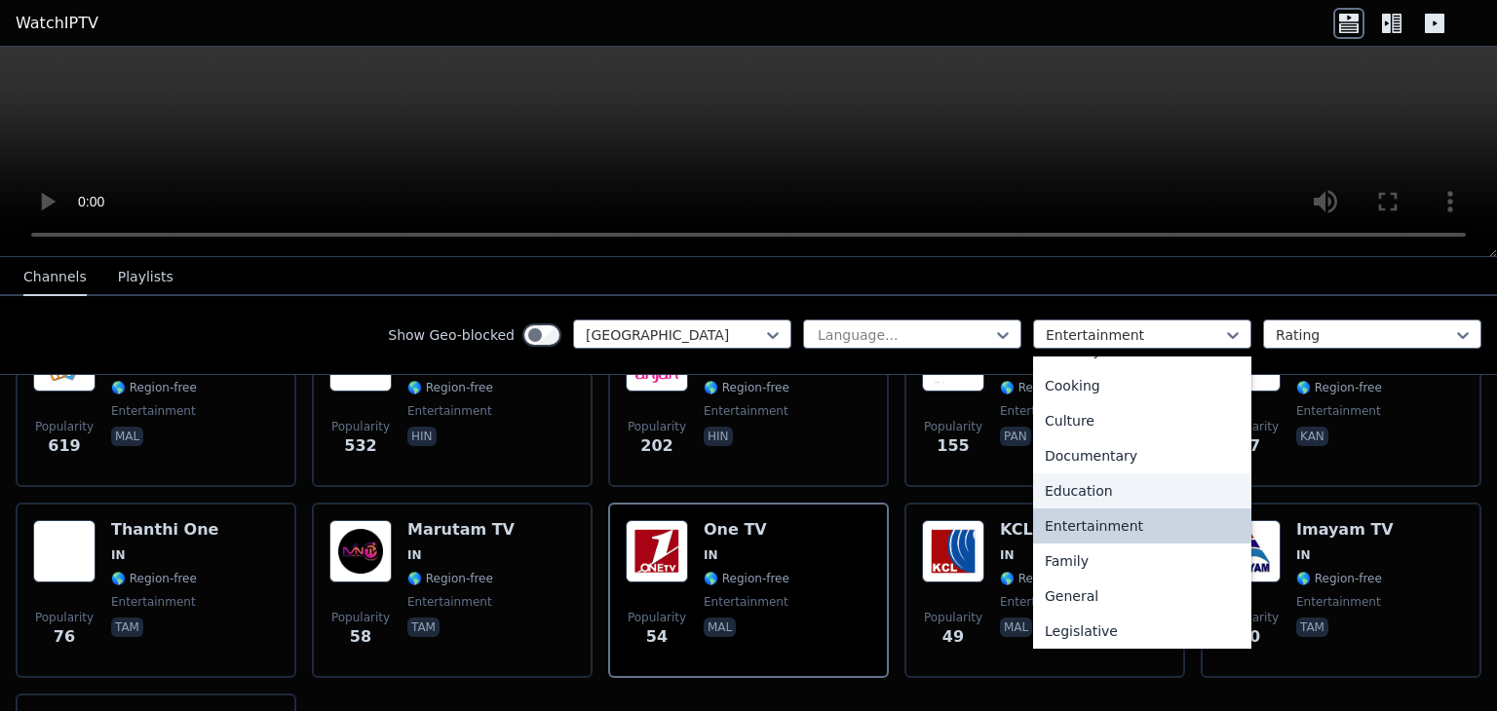
scroll to position [207, 0]
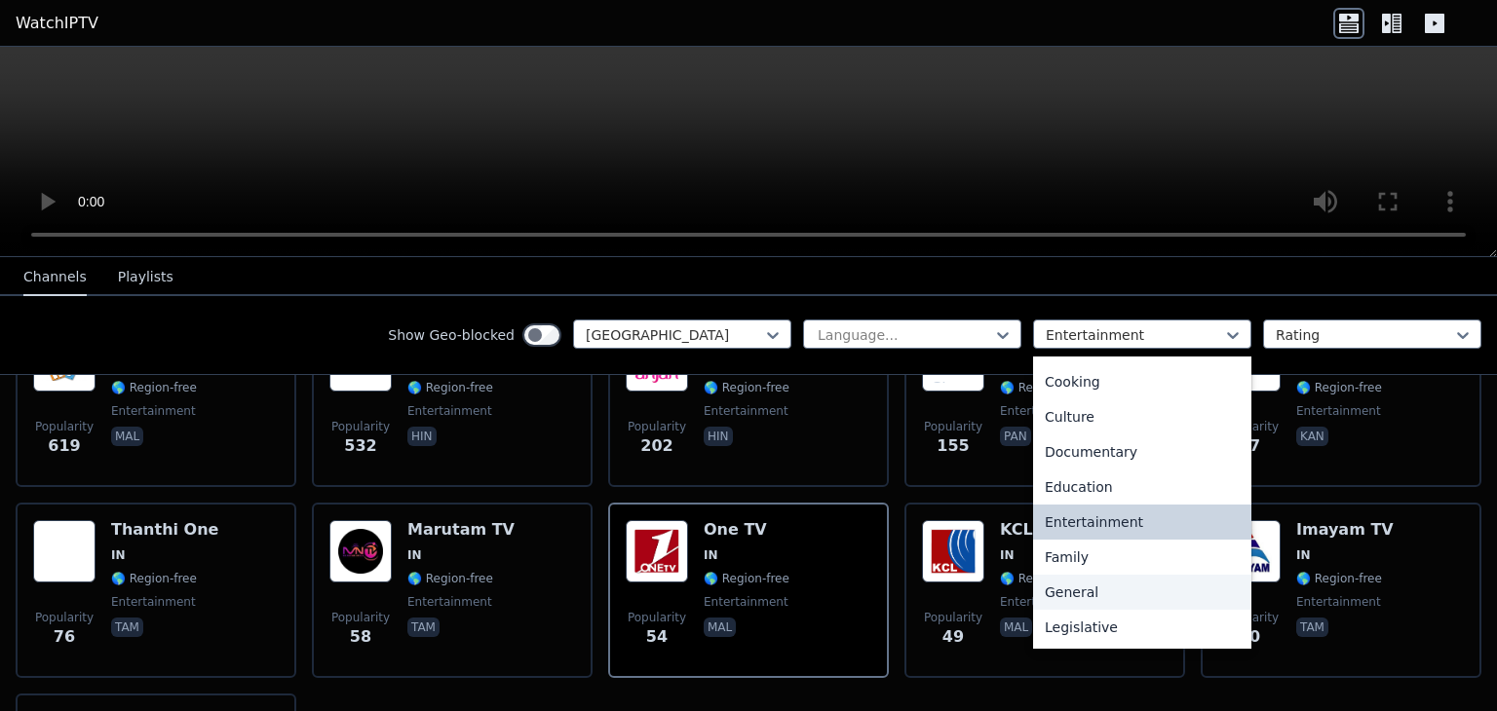
click at [1111, 588] on div "General" at bounding box center [1142, 592] width 218 height 35
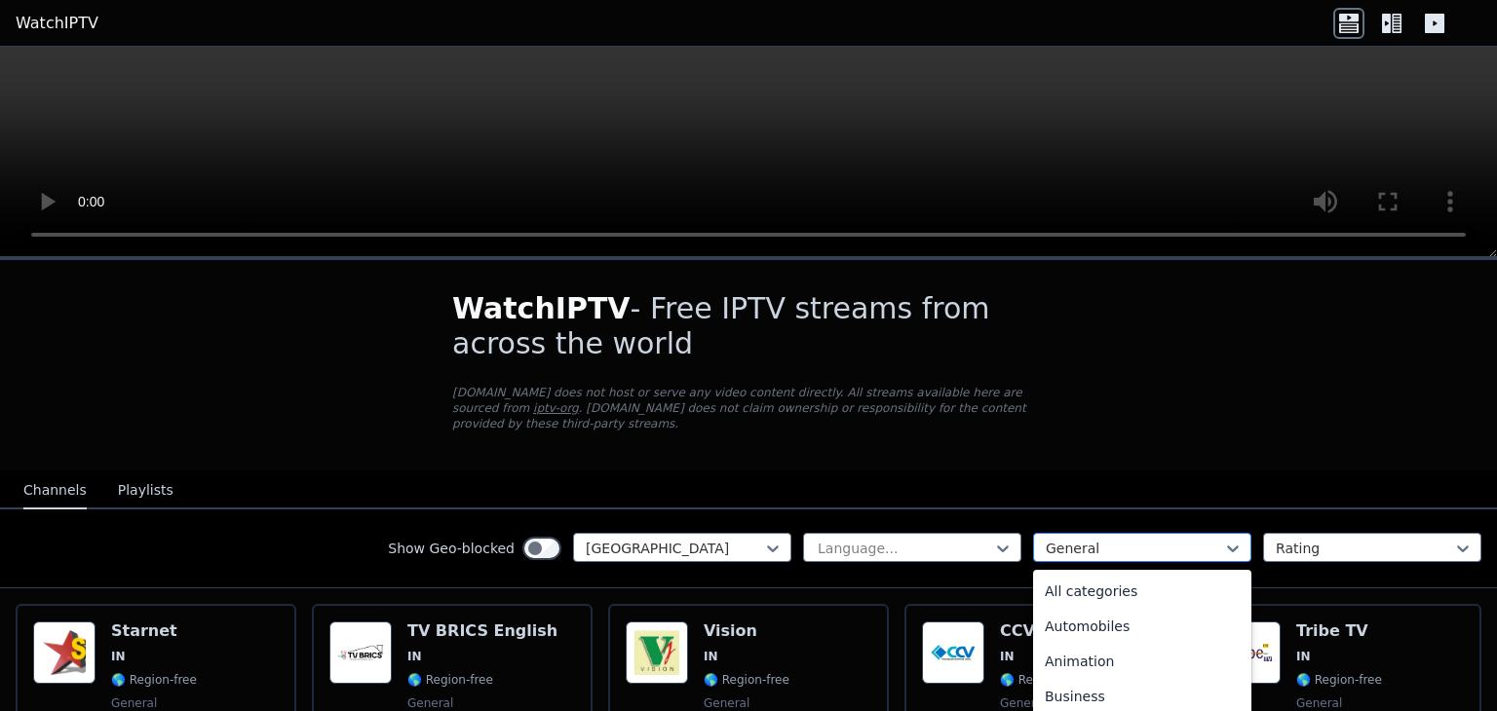
scroll to position [179, 0]
click at [1146, 533] on div "General" at bounding box center [1142, 547] width 218 height 29
click at [1091, 600] on div "Lifestyle" at bounding box center [1142, 610] width 218 height 35
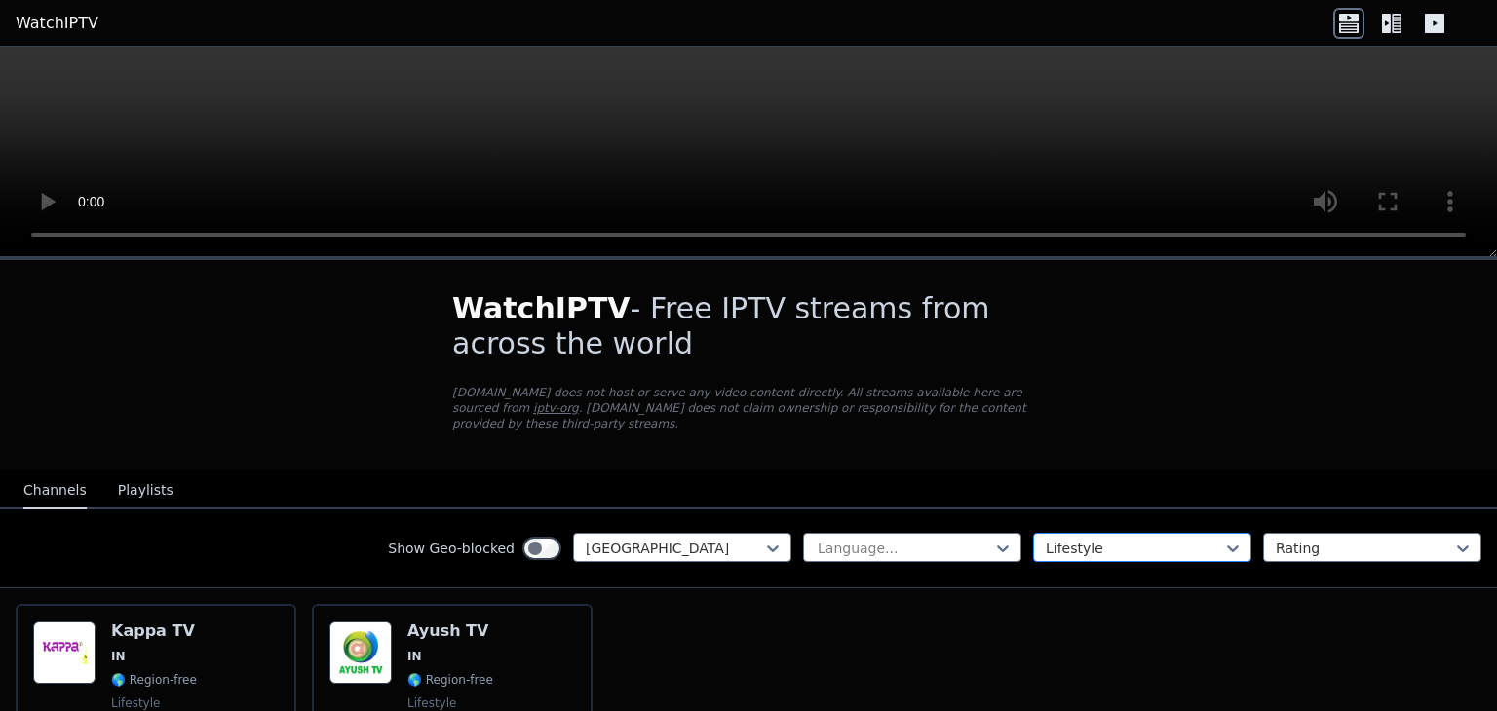
click at [1106, 541] on div "Lifestyle" at bounding box center [1142, 547] width 218 height 29
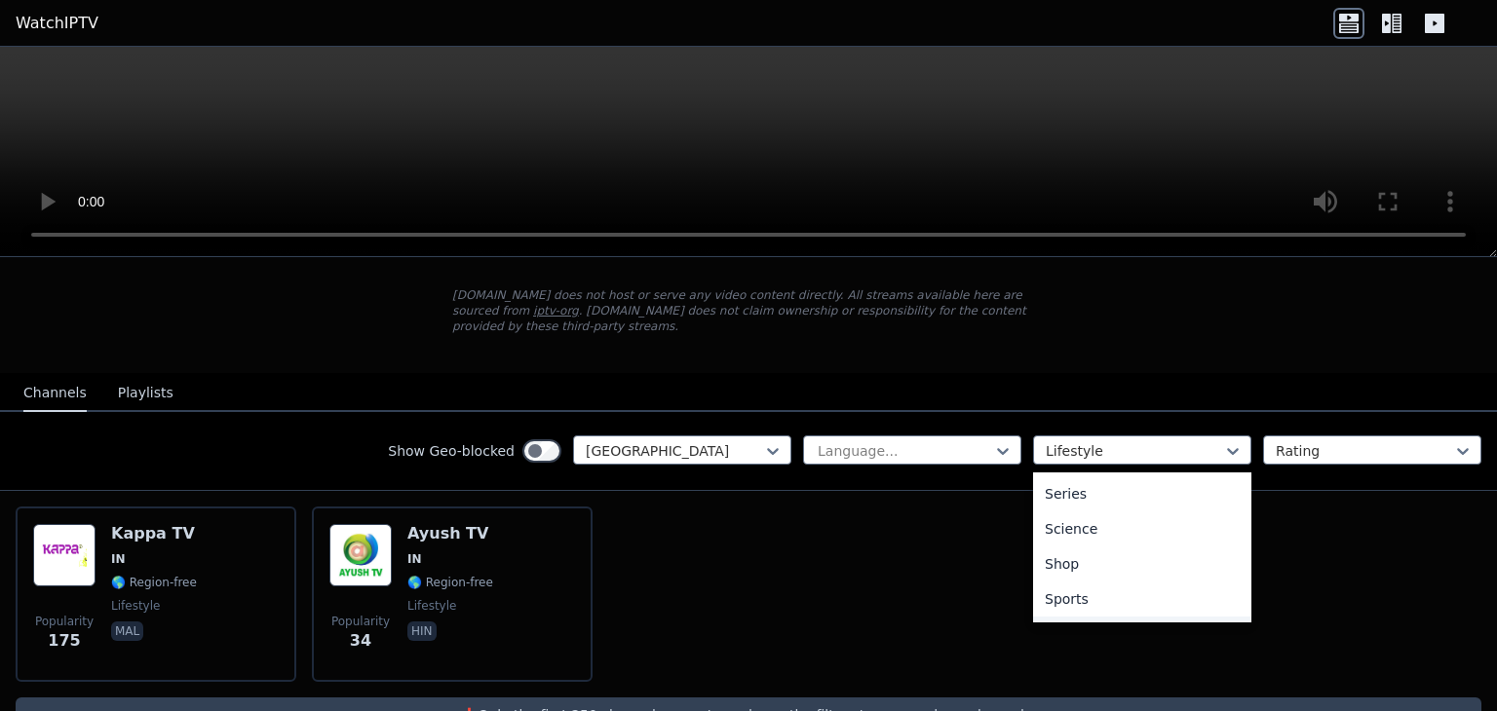
scroll to position [804, 0]
click at [1086, 550] on div "Travel" at bounding box center [1142, 567] width 218 height 35
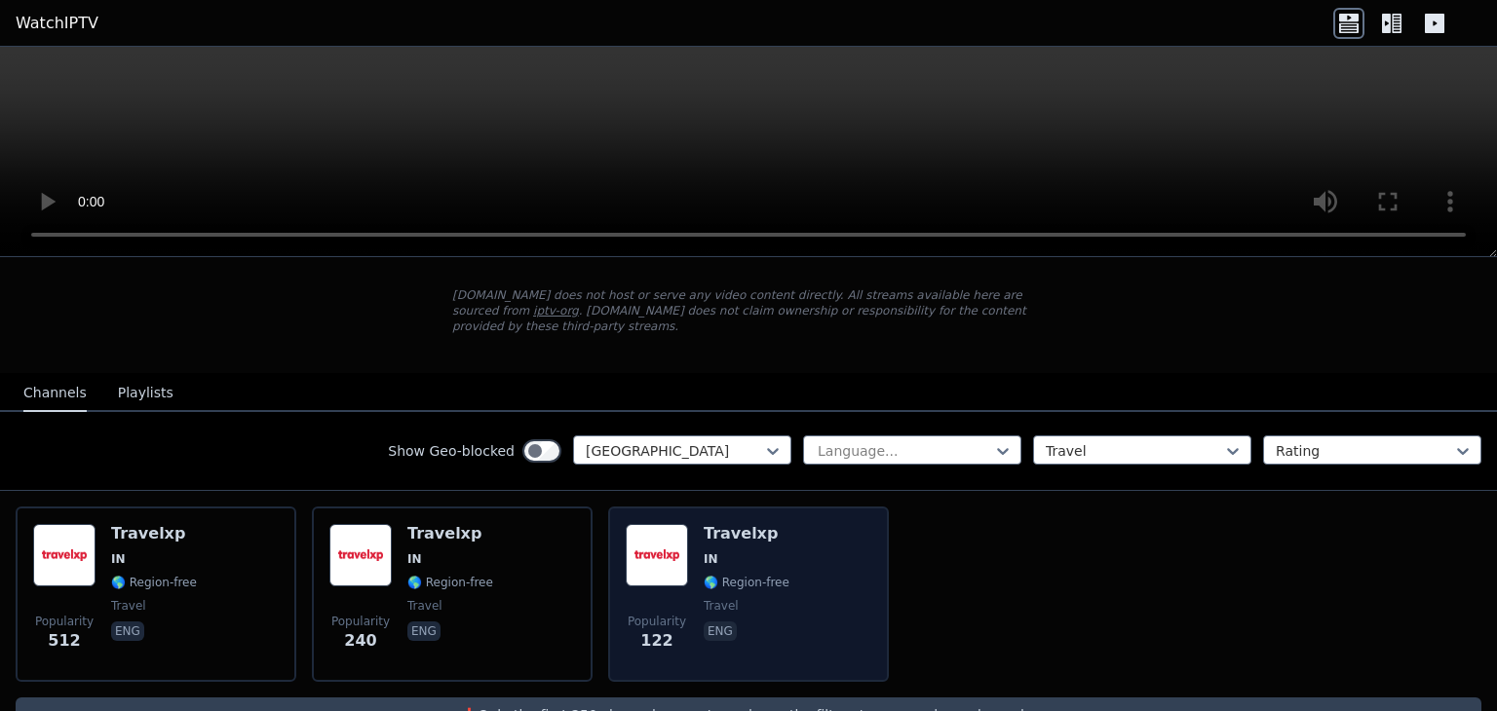
click at [803, 527] on div "Popularity 122 Travelxp IN 🌎 Region-free travel eng" at bounding box center [749, 594] width 246 height 140
